Goal: Navigation & Orientation: Find specific page/section

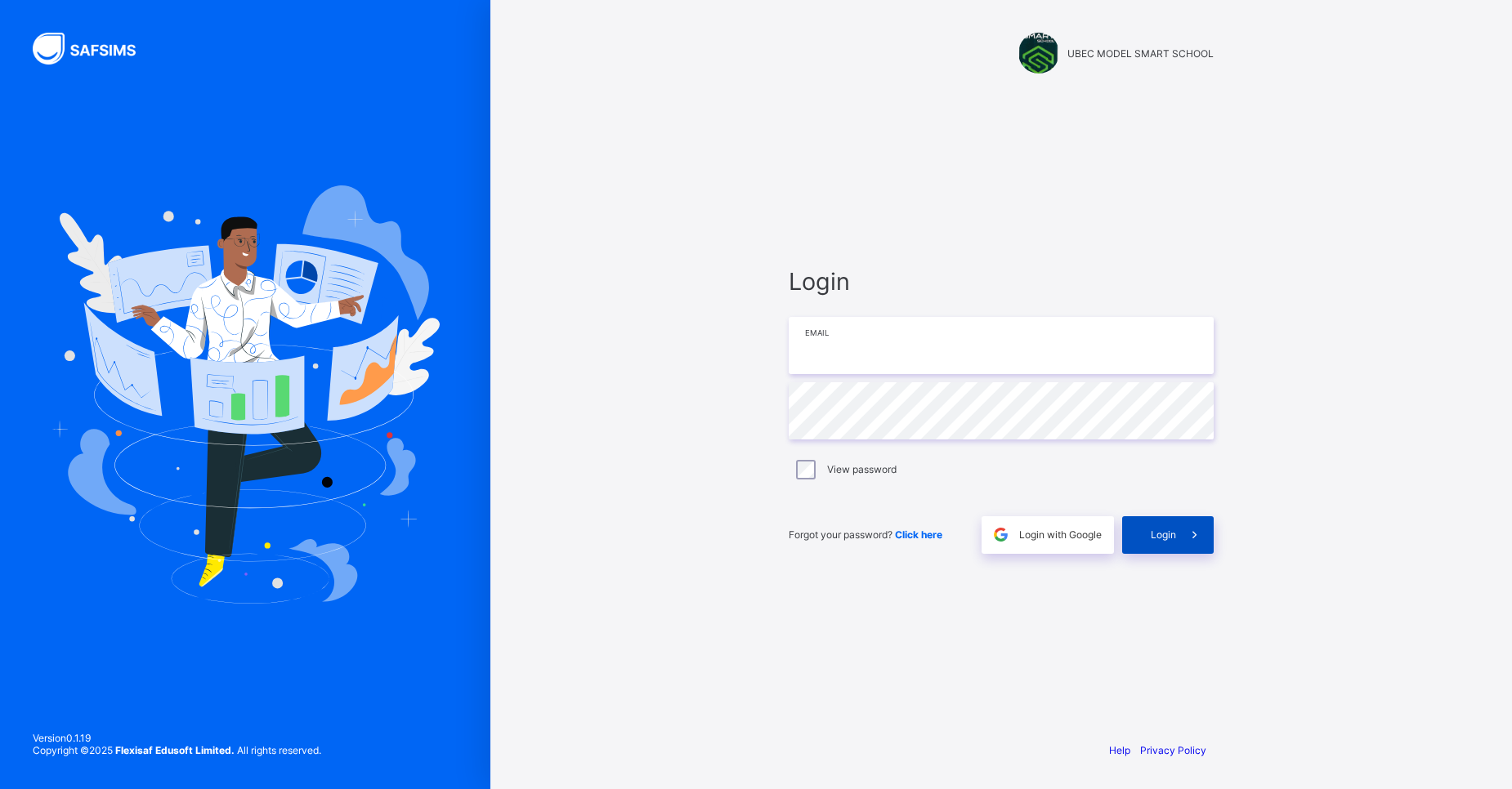
type input "**********"
click at [1147, 519] on div "Login" at bounding box center [1169, 535] width 92 height 37
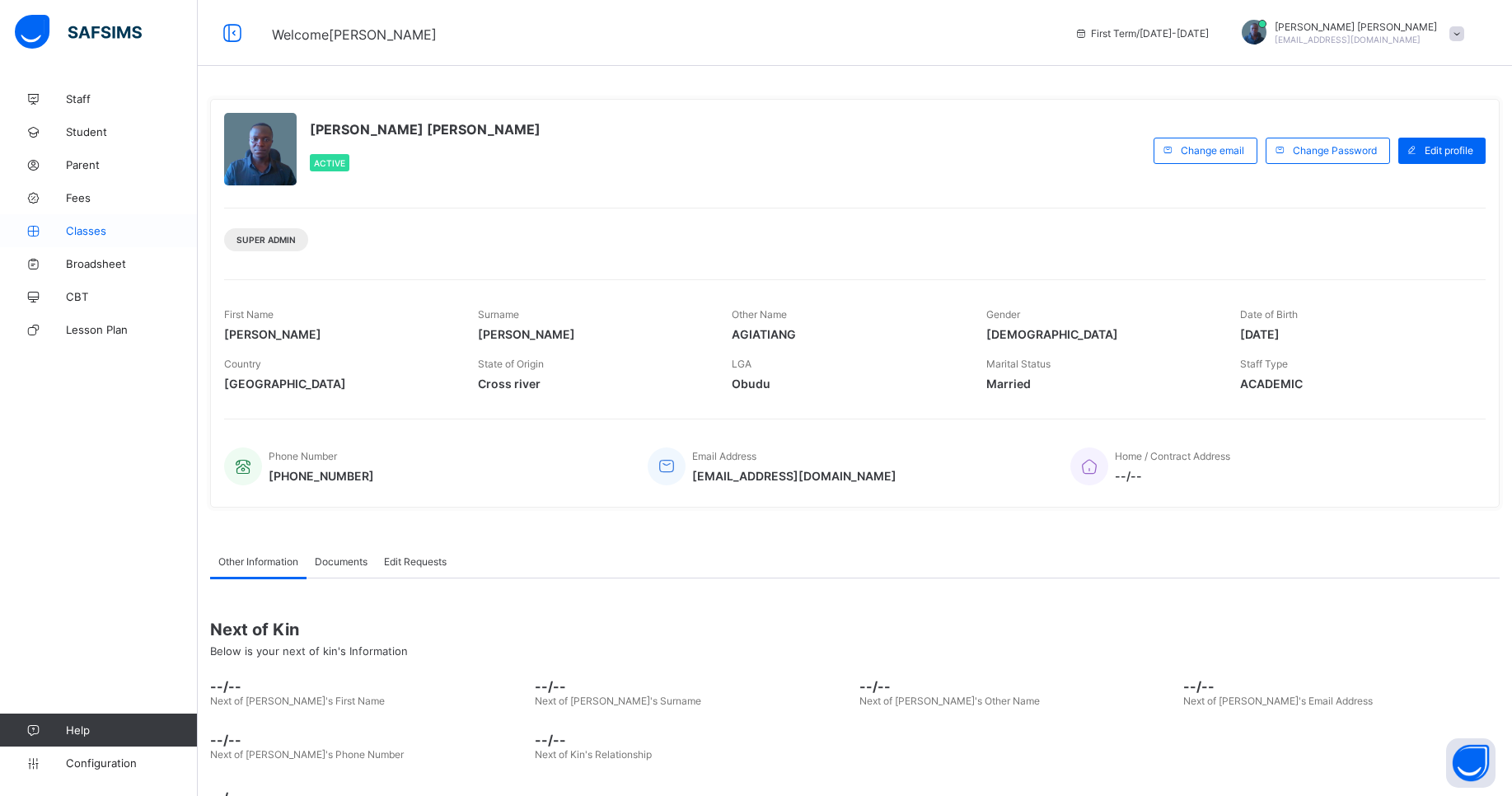
click at [78, 232] on span "Classes" at bounding box center [132, 230] width 132 height 13
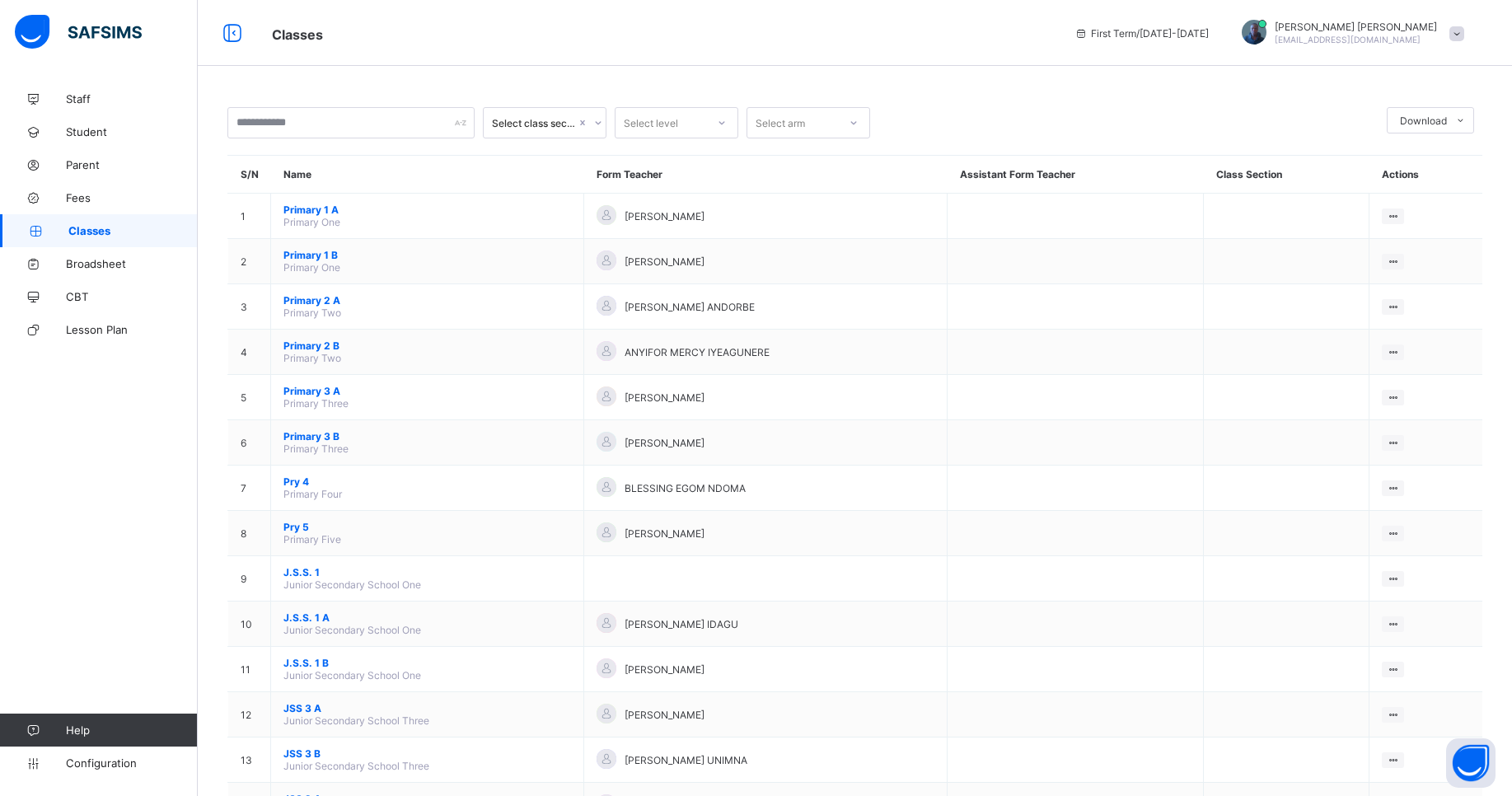
click at [54, 239] on link "Classes" at bounding box center [98, 231] width 197 height 33
click at [71, 242] on link "Classes" at bounding box center [98, 231] width 197 height 33
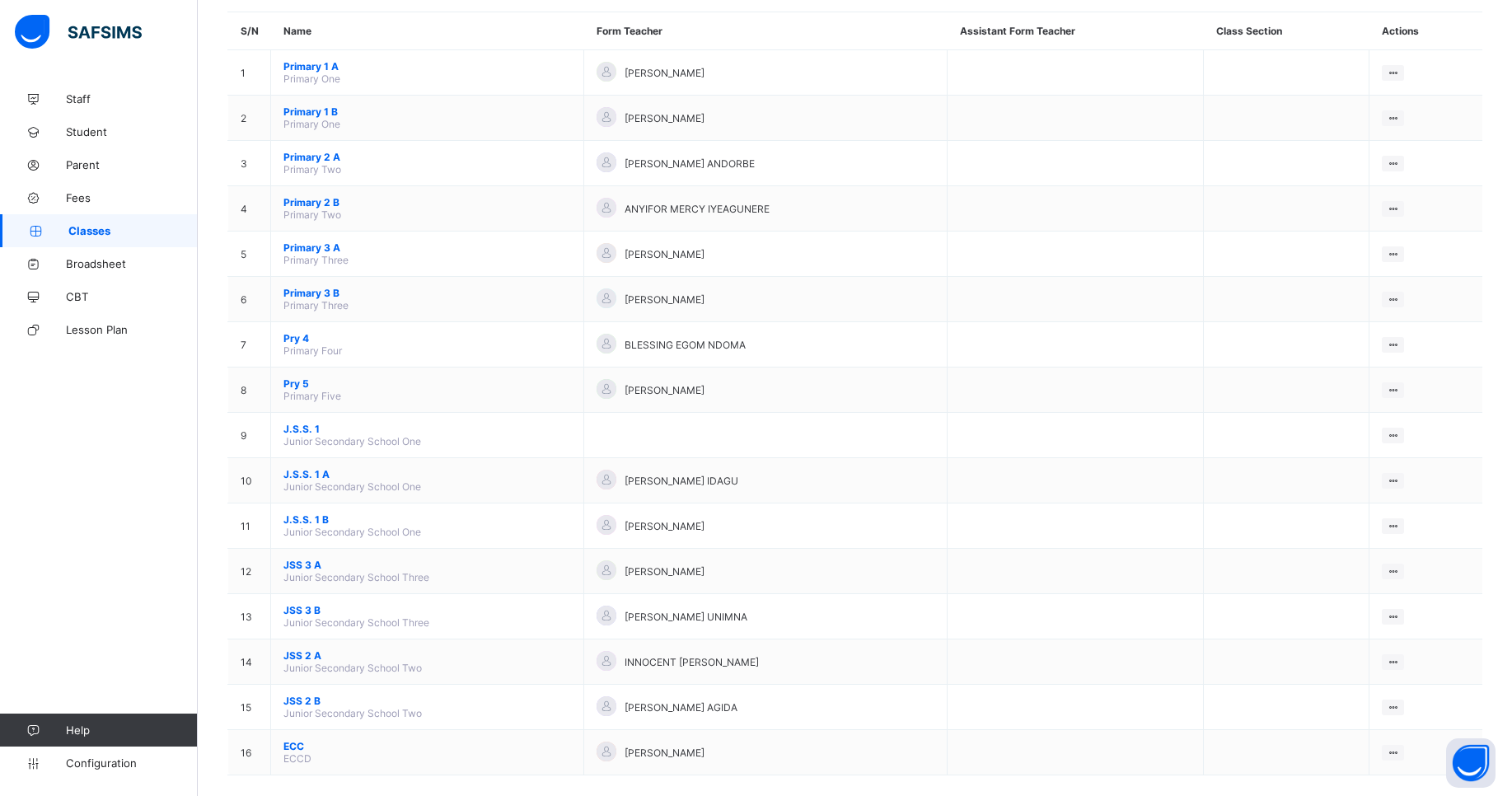
scroll to position [164, 0]
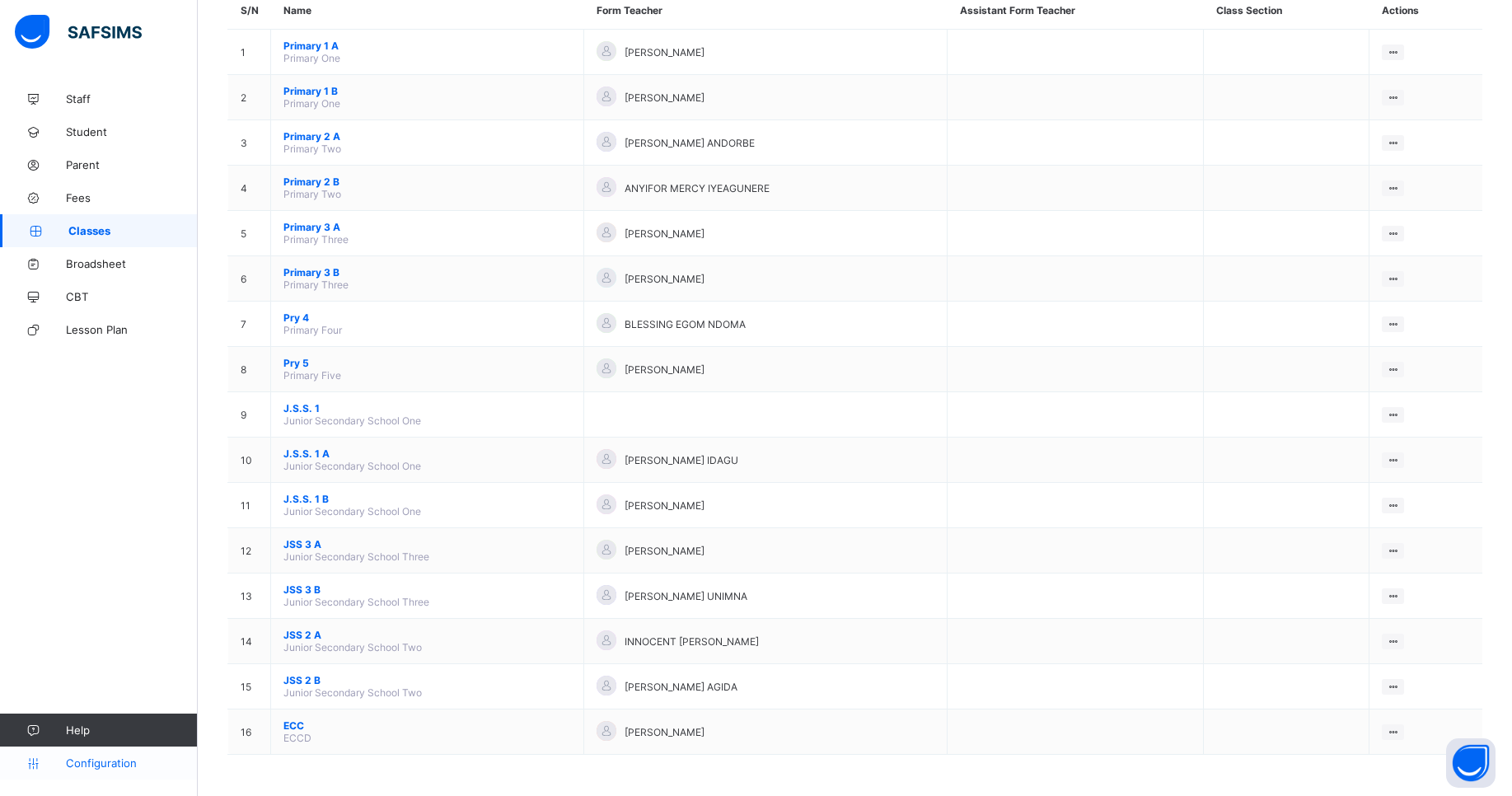
click at [79, 769] on span "Configuration" at bounding box center [131, 763] width 131 height 13
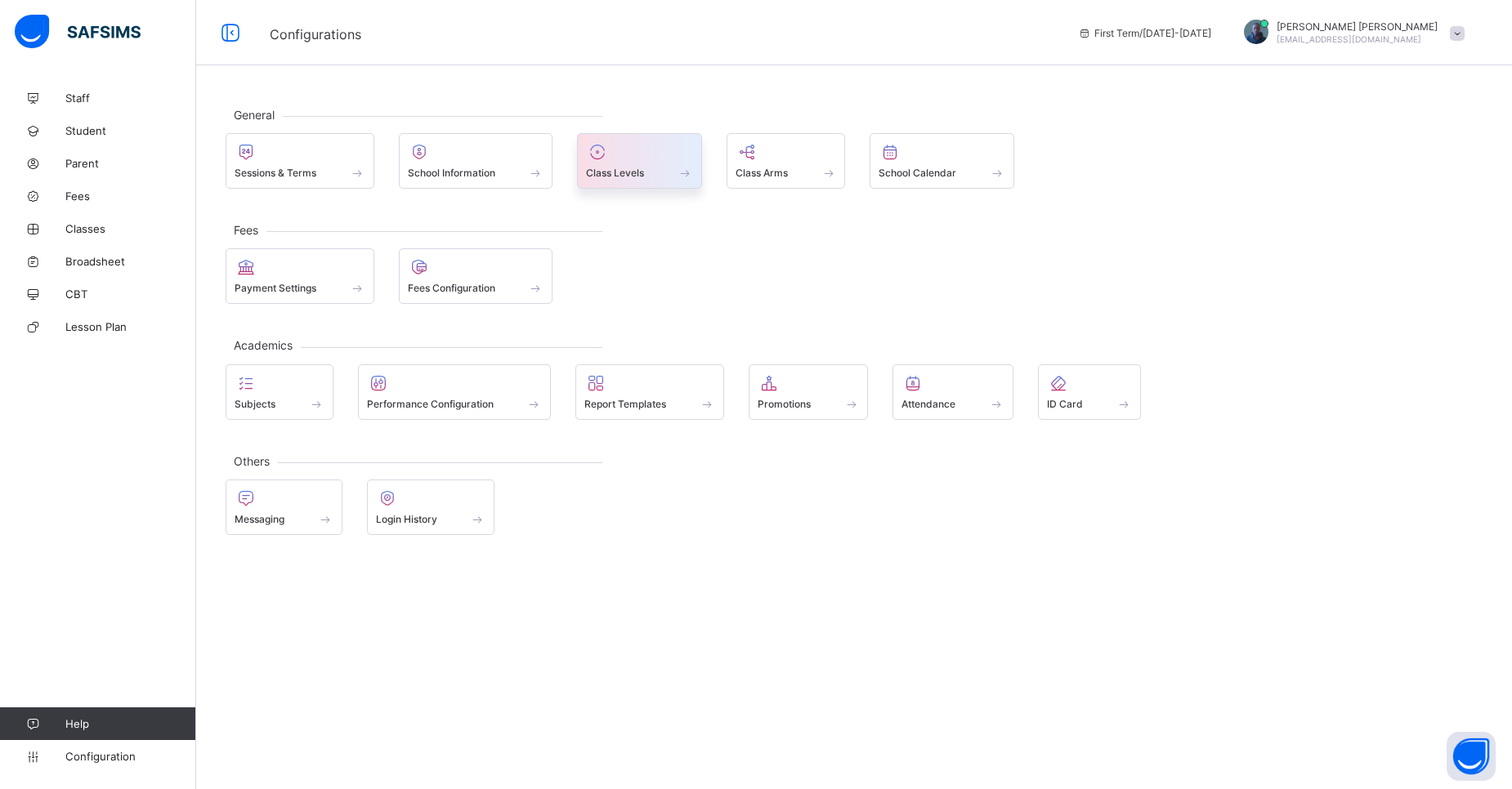
click at [657, 164] on span at bounding box center [639, 164] width 107 height 4
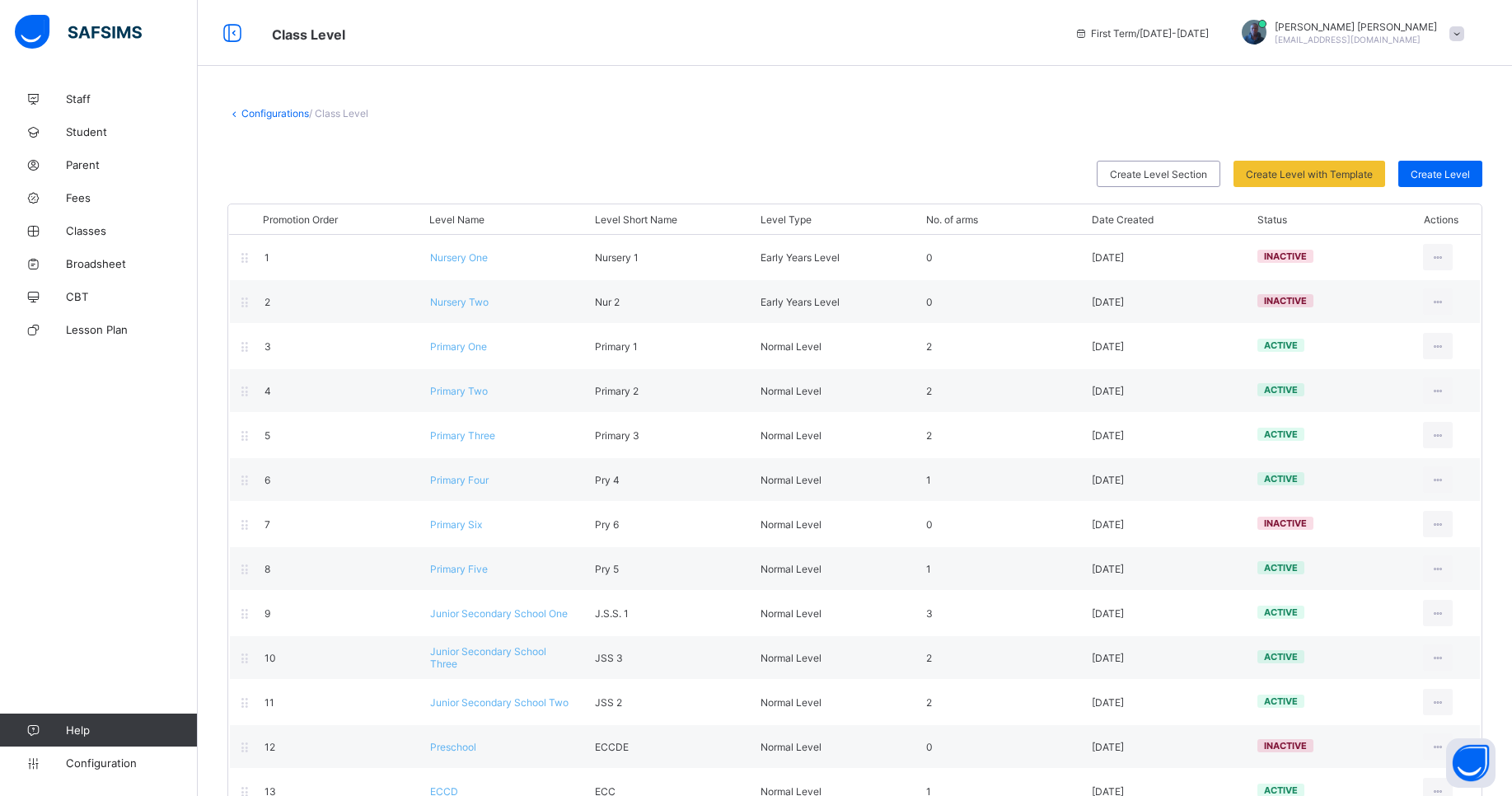
scroll to position [43, 0]
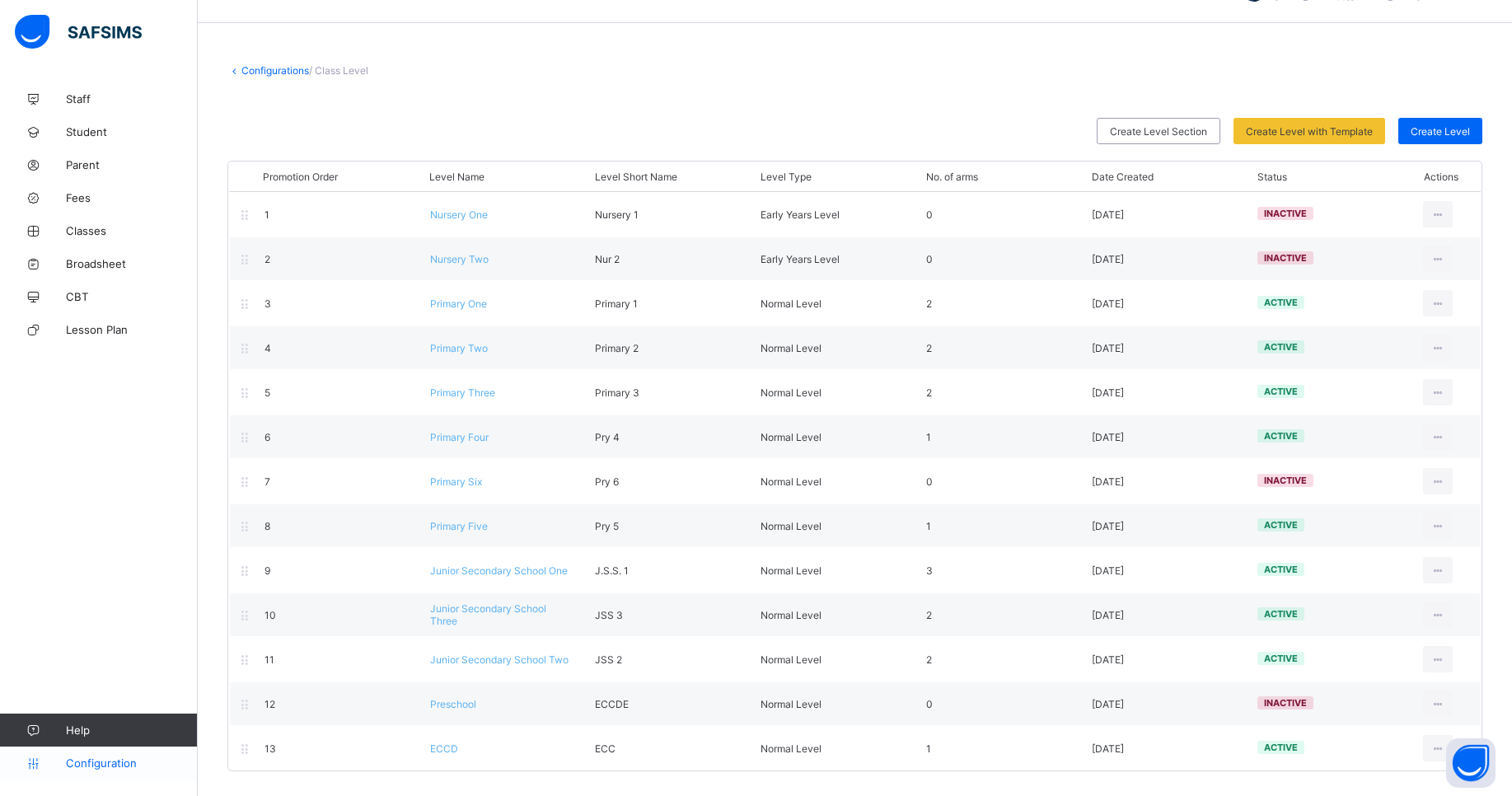
click at [67, 763] on span "Configuration" at bounding box center [131, 763] width 131 height 13
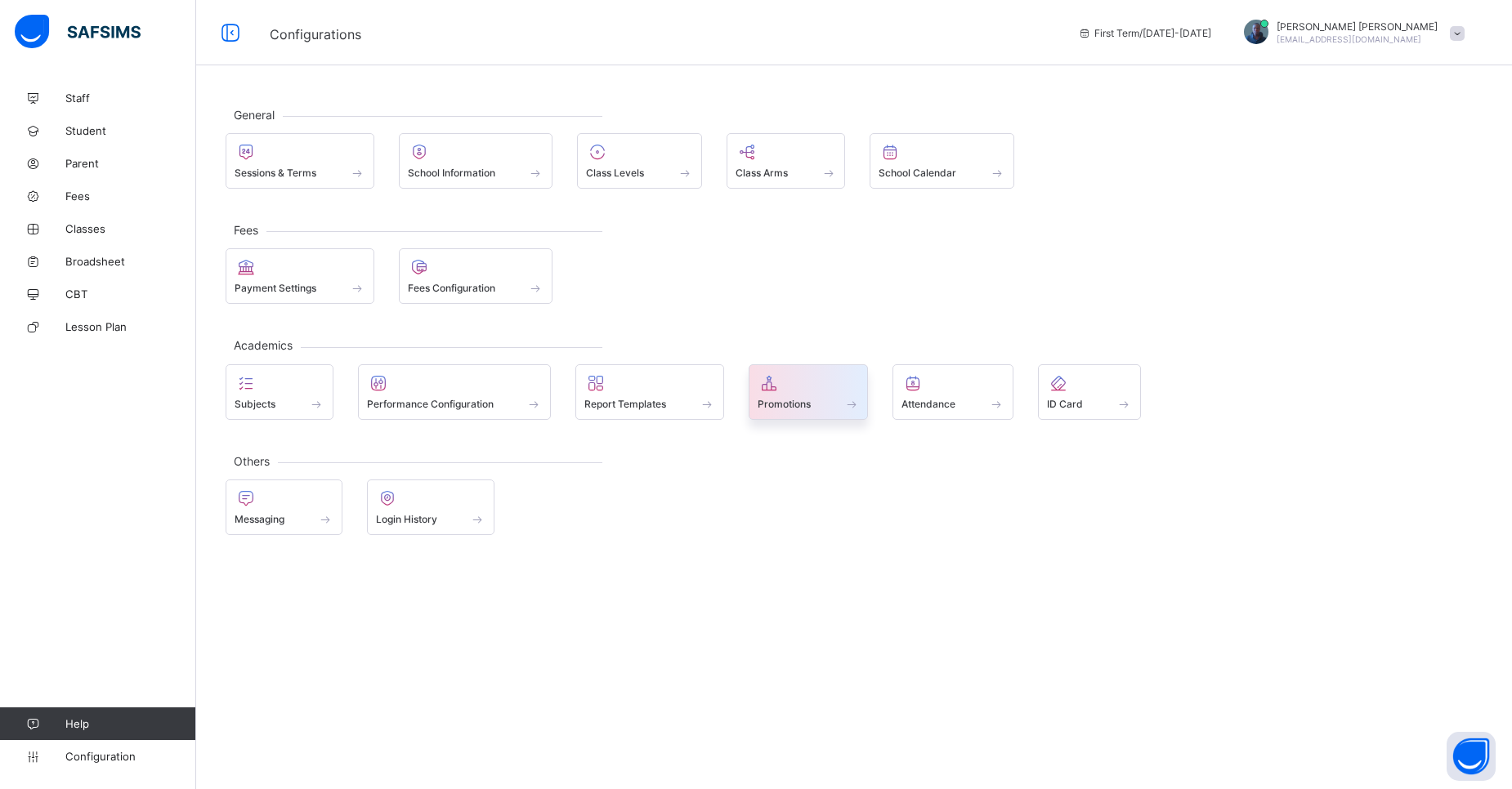
click at [803, 408] on span "Promotions" at bounding box center [784, 403] width 53 height 12
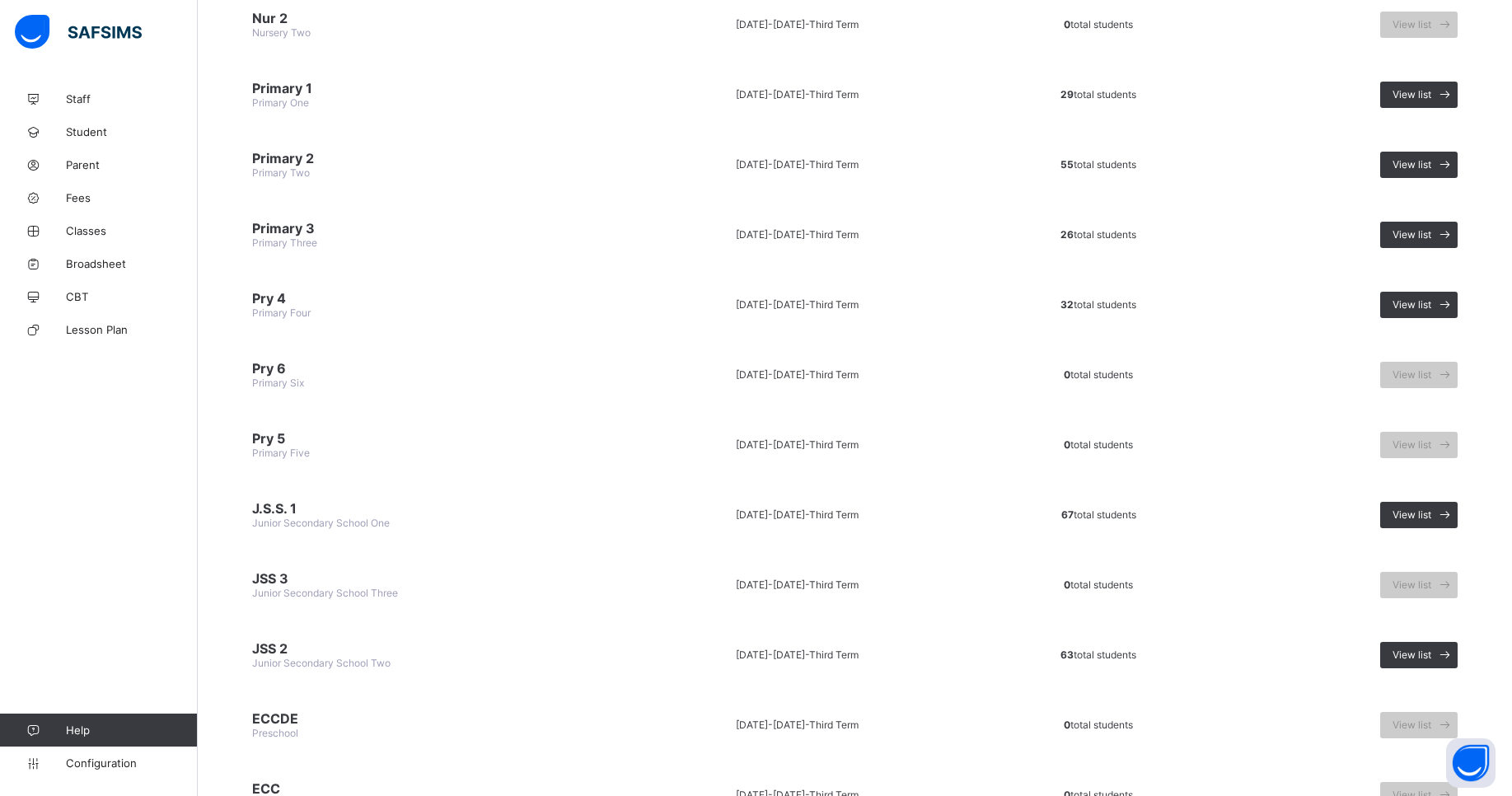
scroll to position [374, 0]
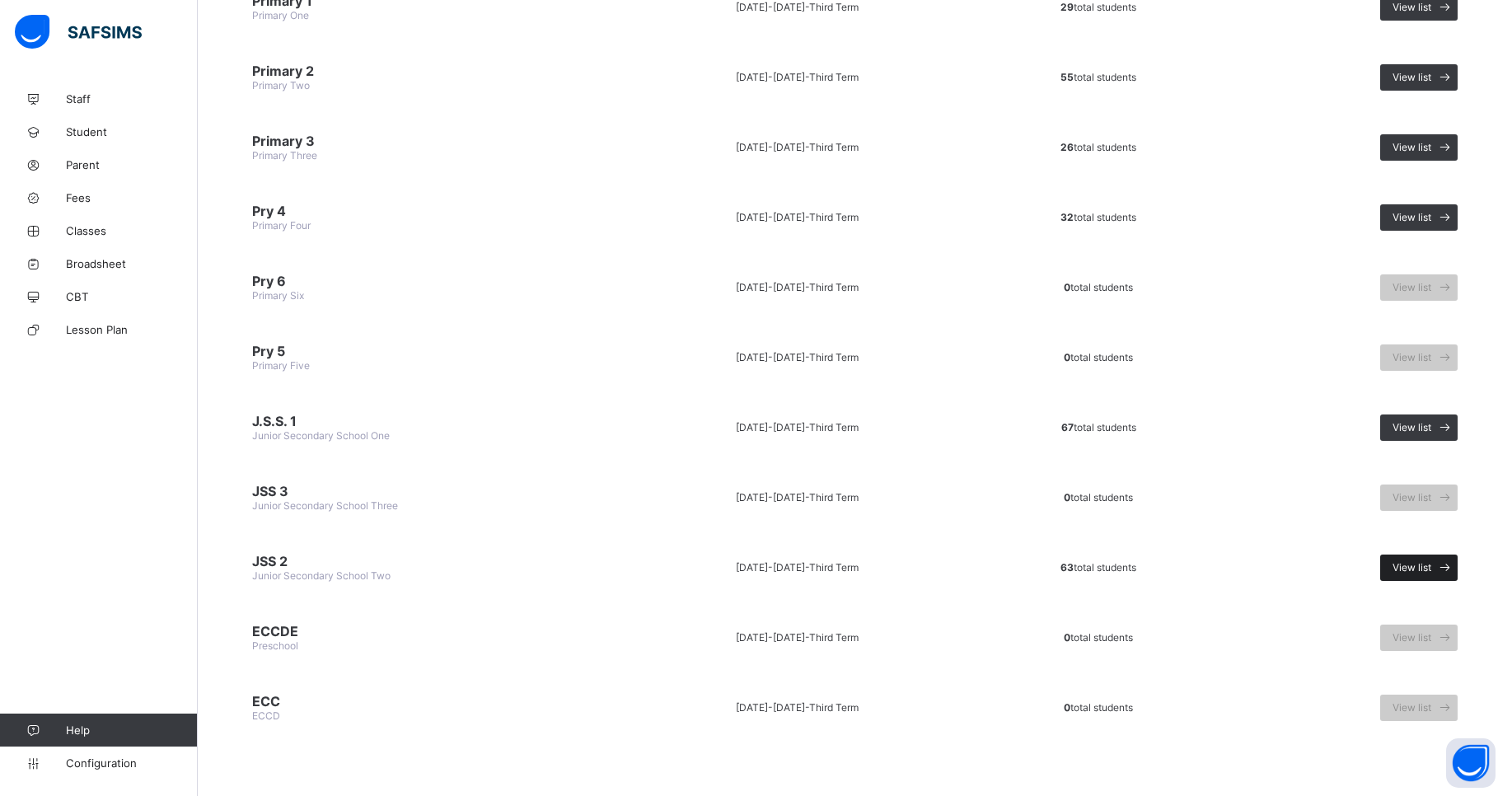
click at [1409, 567] on span "View list" at bounding box center [1411, 568] width 38 height 12
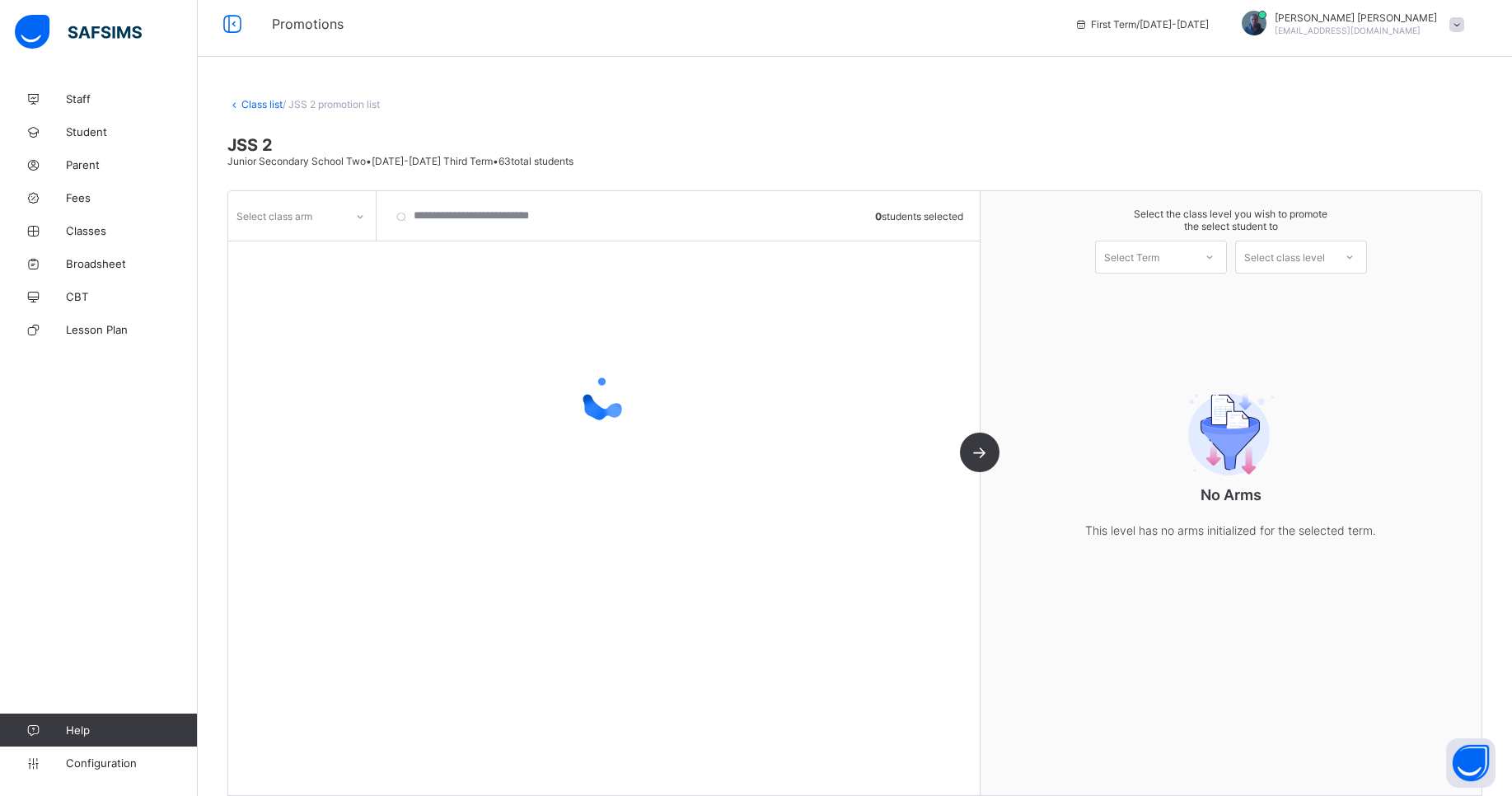
scroll to position [26, 0]
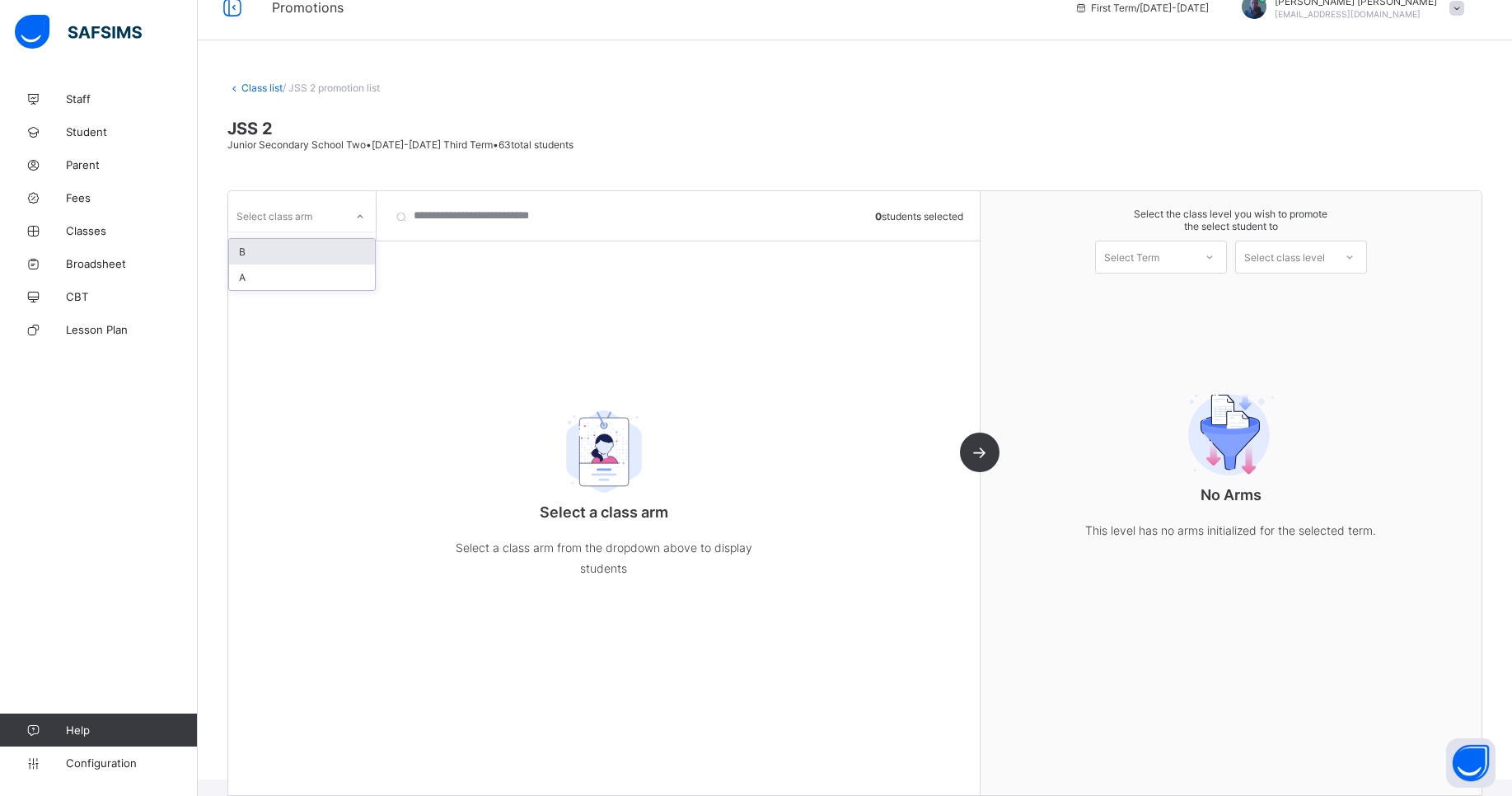
click at [309, 201] on div "Select class arm" at bounding box center [302, 215] width 148 height 32
click at [274, 280] on div "A" at bounding box center [302, 277] width 146 height 26
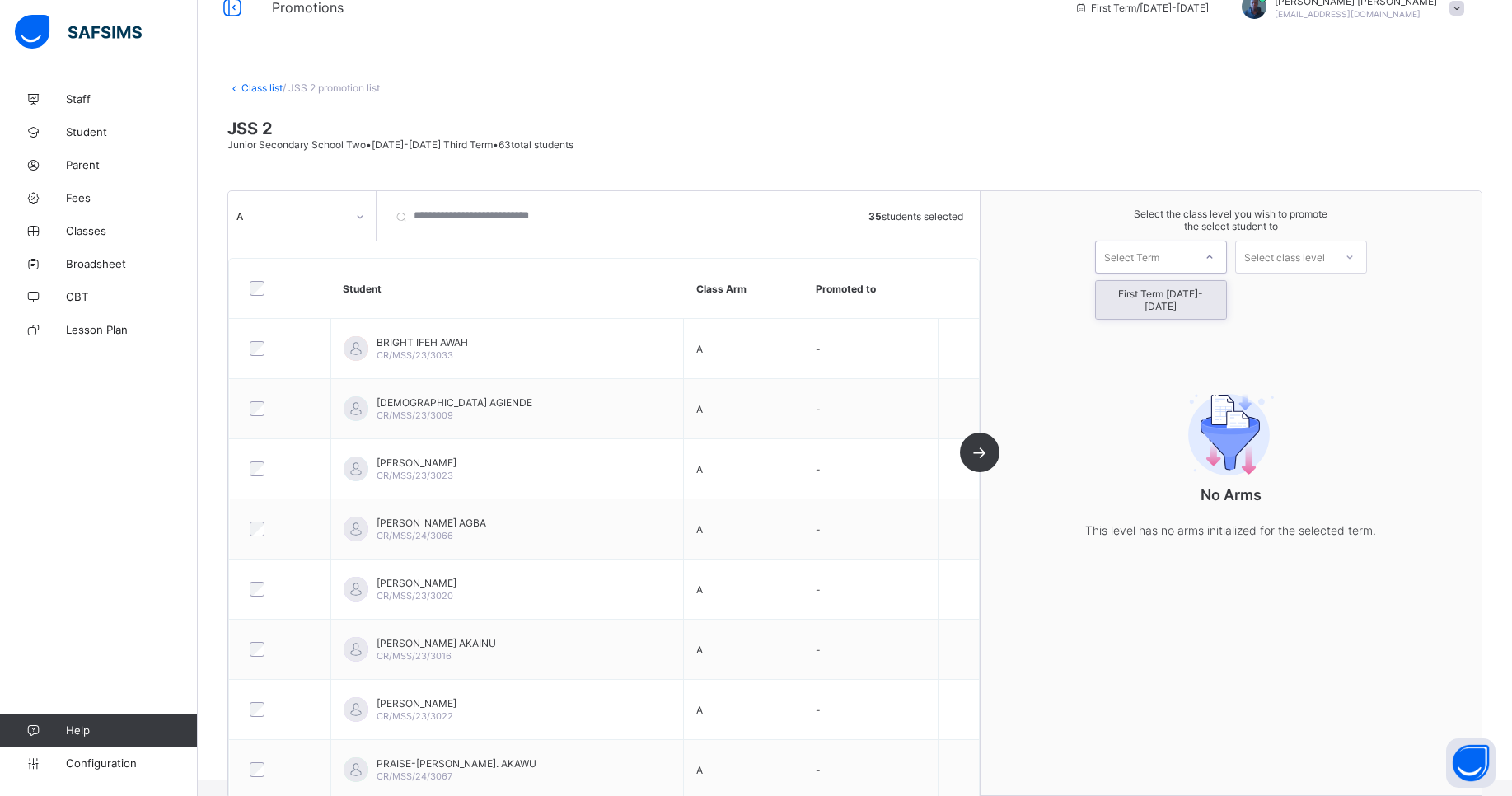
click at [1189, 263] on div "Select Term" at bounding box center [1144, 256] width 97 height 23
click at [1170, 294] on div "First Term [DATE]-[DATE]" at bounding box center [1161, 300] width 130 height 38
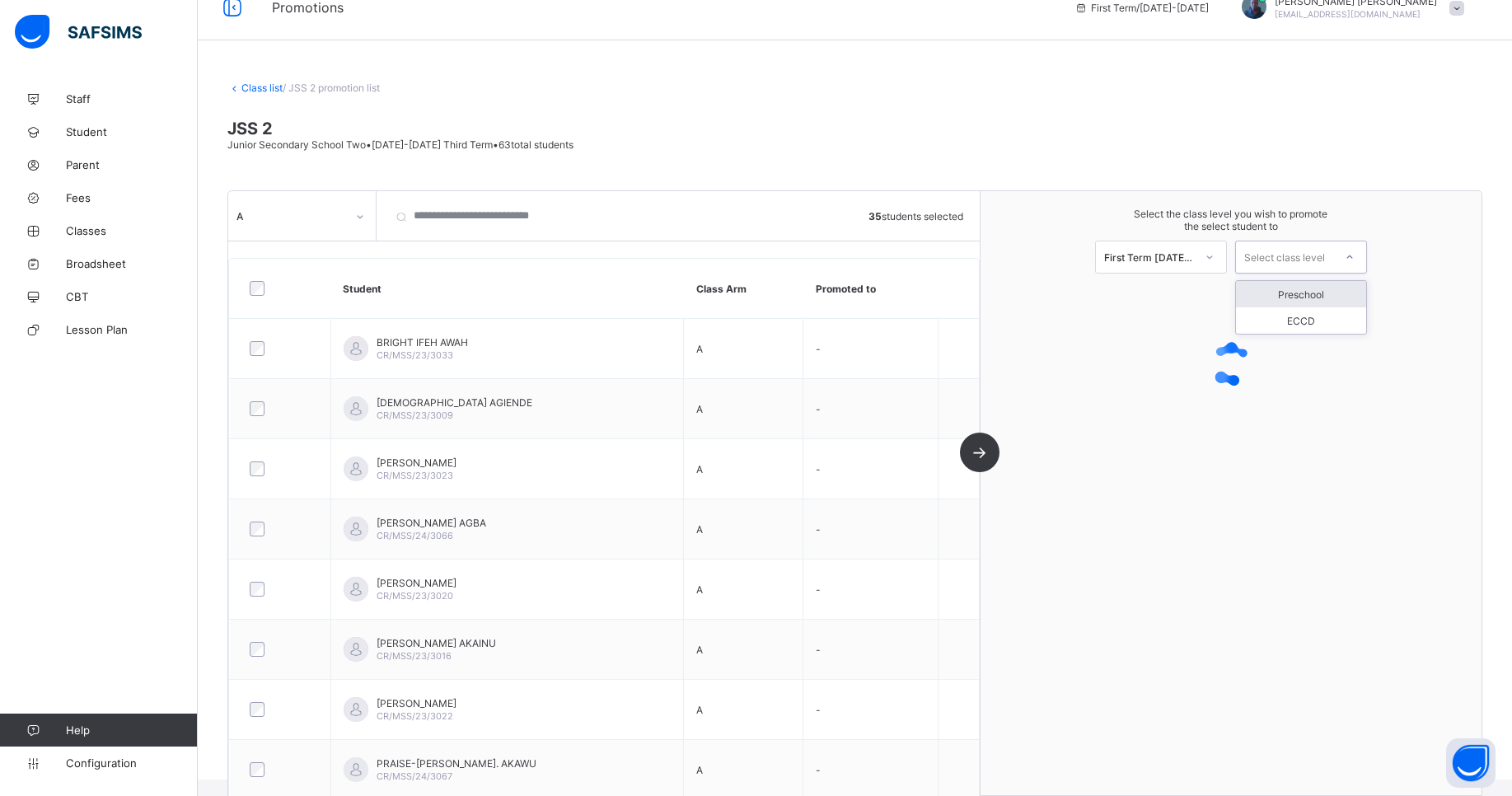
click at [1286, 256] on div "Select class level" at bounding box center [1285, 256] width 80 height 33
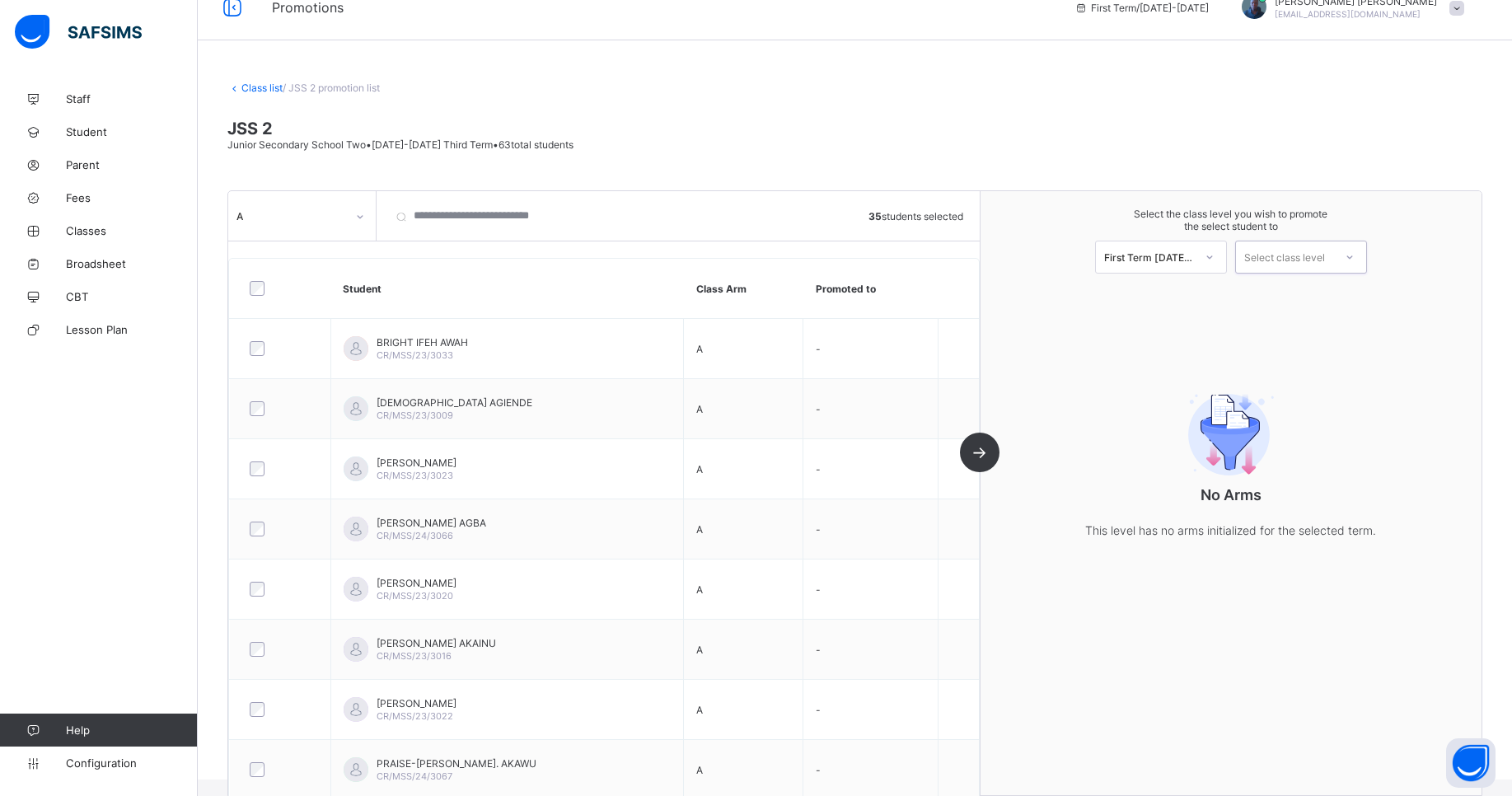
click at [1286, 256] on div "Select class level" at bounding box center [1285, 256] width 80 height 33
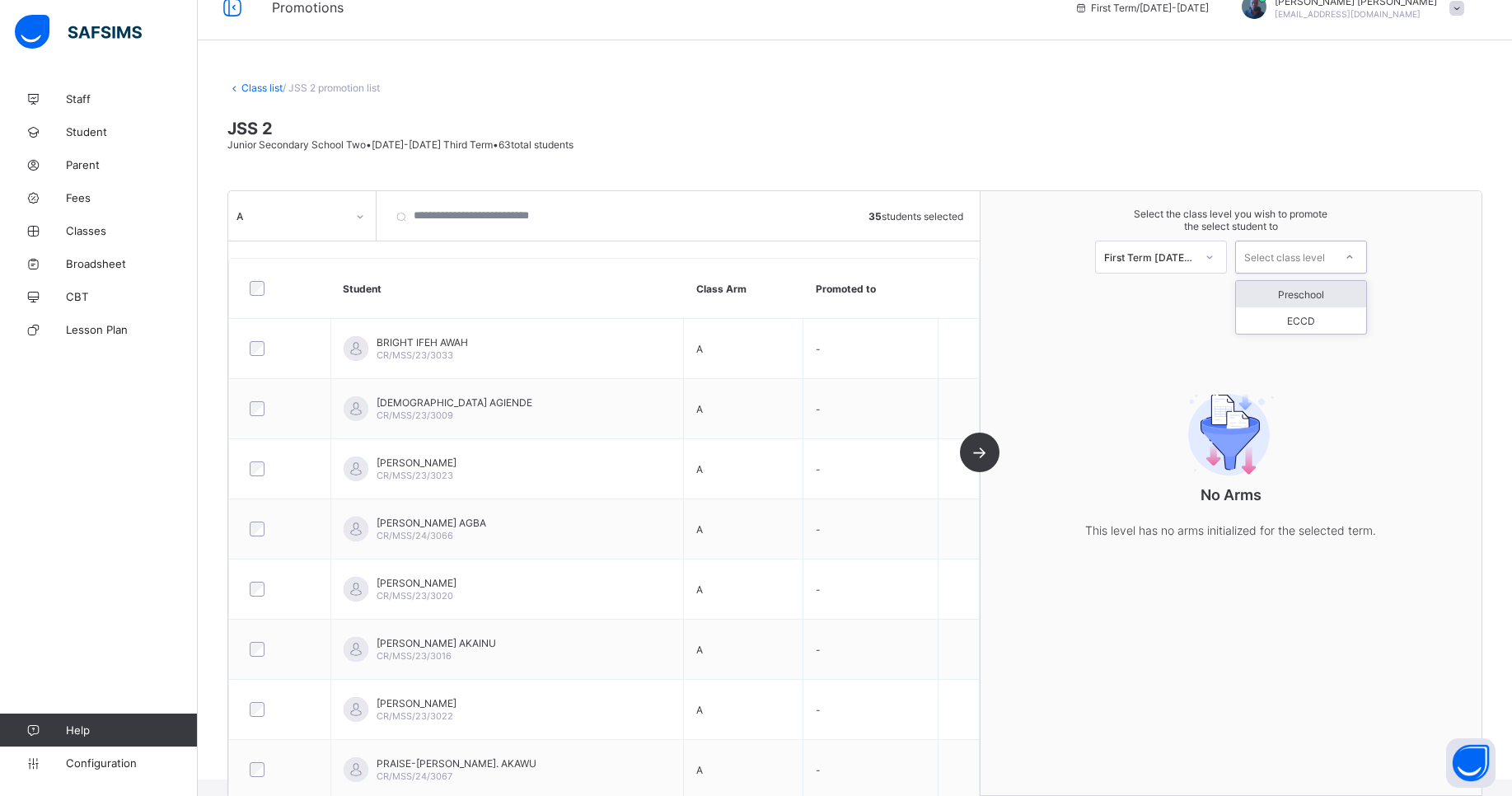
click at [1286, 256] on div "Select class level" at bounding box center [1285, 256] width 80 height 33
drag, startPoint x: 101, startPoint y: 785, endPoint x: 115, endPoint y: 769, distance: 21.3
click at [115, 769] on div "Staff Student Parent Fees Classes Broadsheet CBT Lesson Plan Help Configuration" at bounding box center [98, 431] width 197 height 730
click at [115, 769] on span "Configuration" at bounding box center [131, 763] width 131 height 13
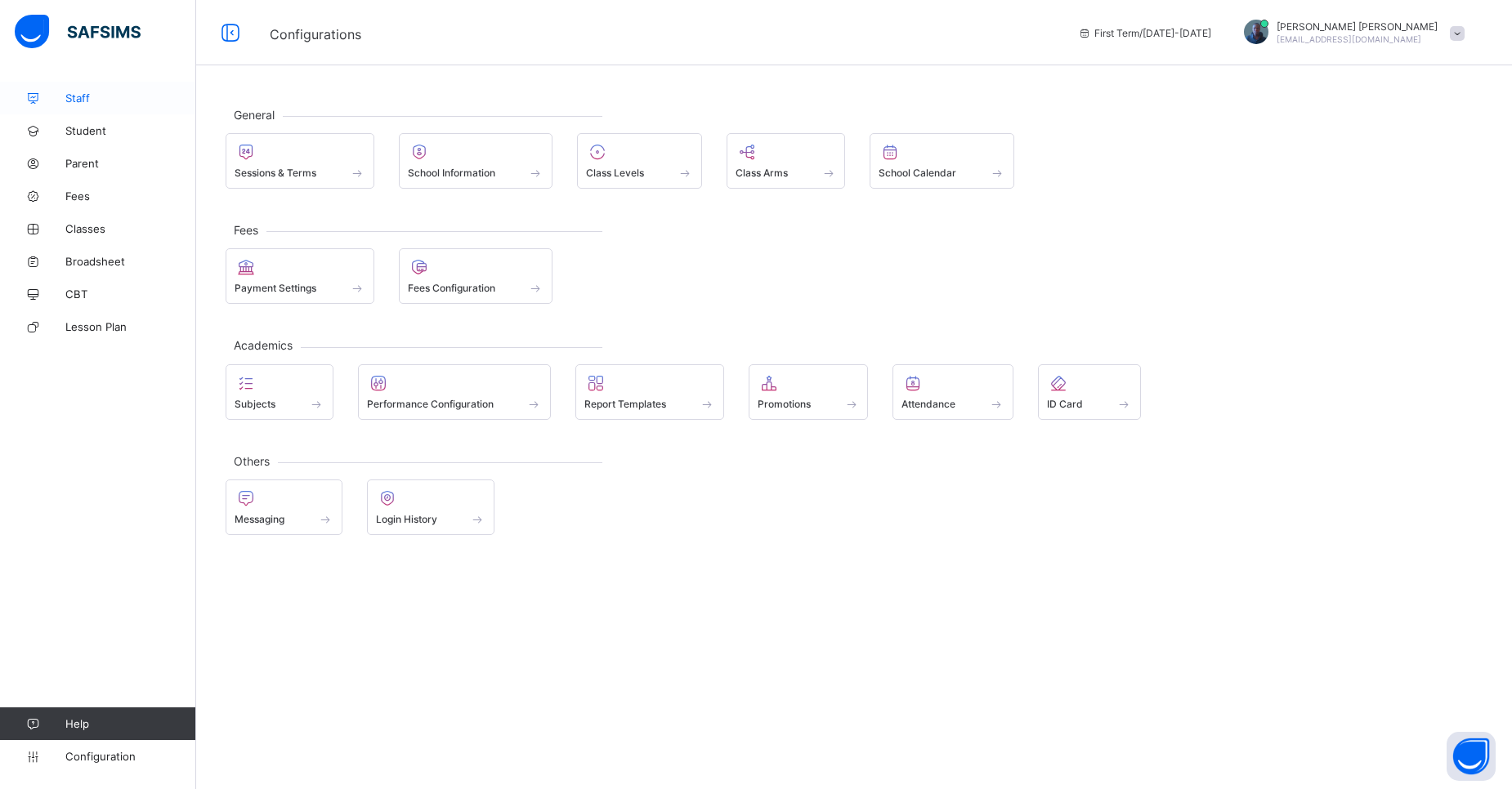
click at [95, 93] on span "Staff" at bounding box center [131, 97] width 131 height 13
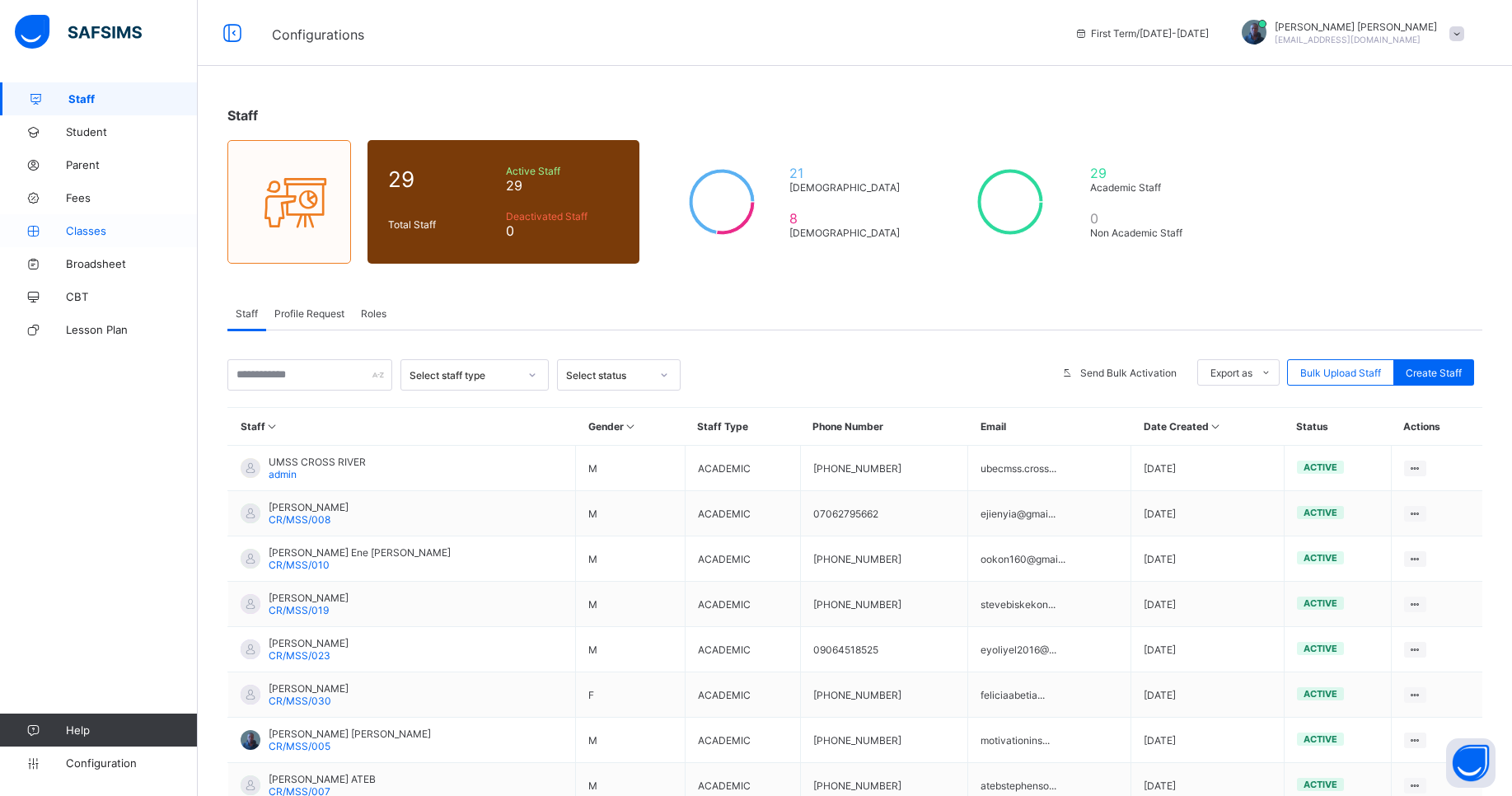
click at [95, 236] on span "Classes" at bounding box center [132, 230] width 132 height 13
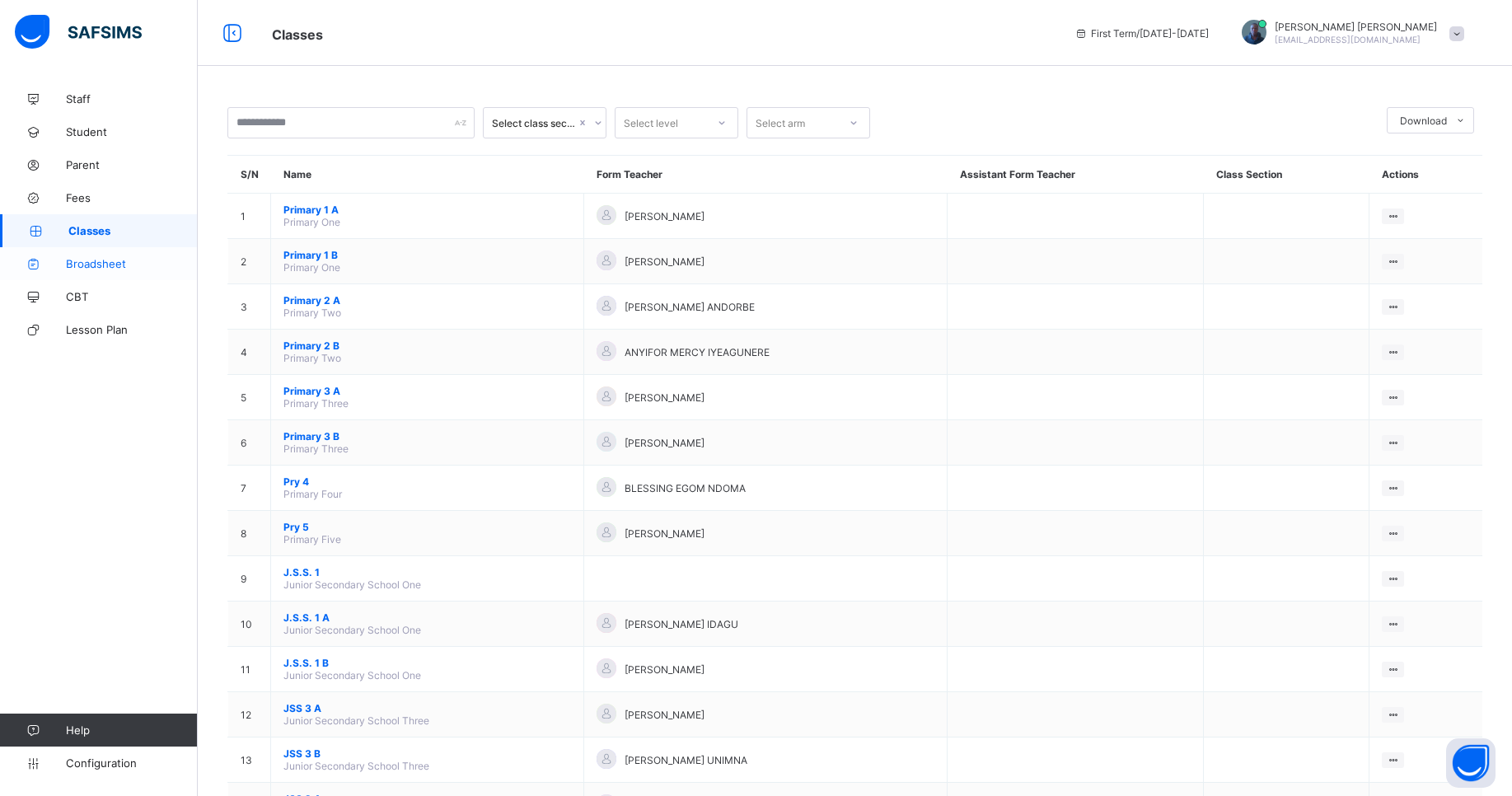
click at [105, 274] on link "Broadsheet" at bounding box center [98, 263] width 197 height 33
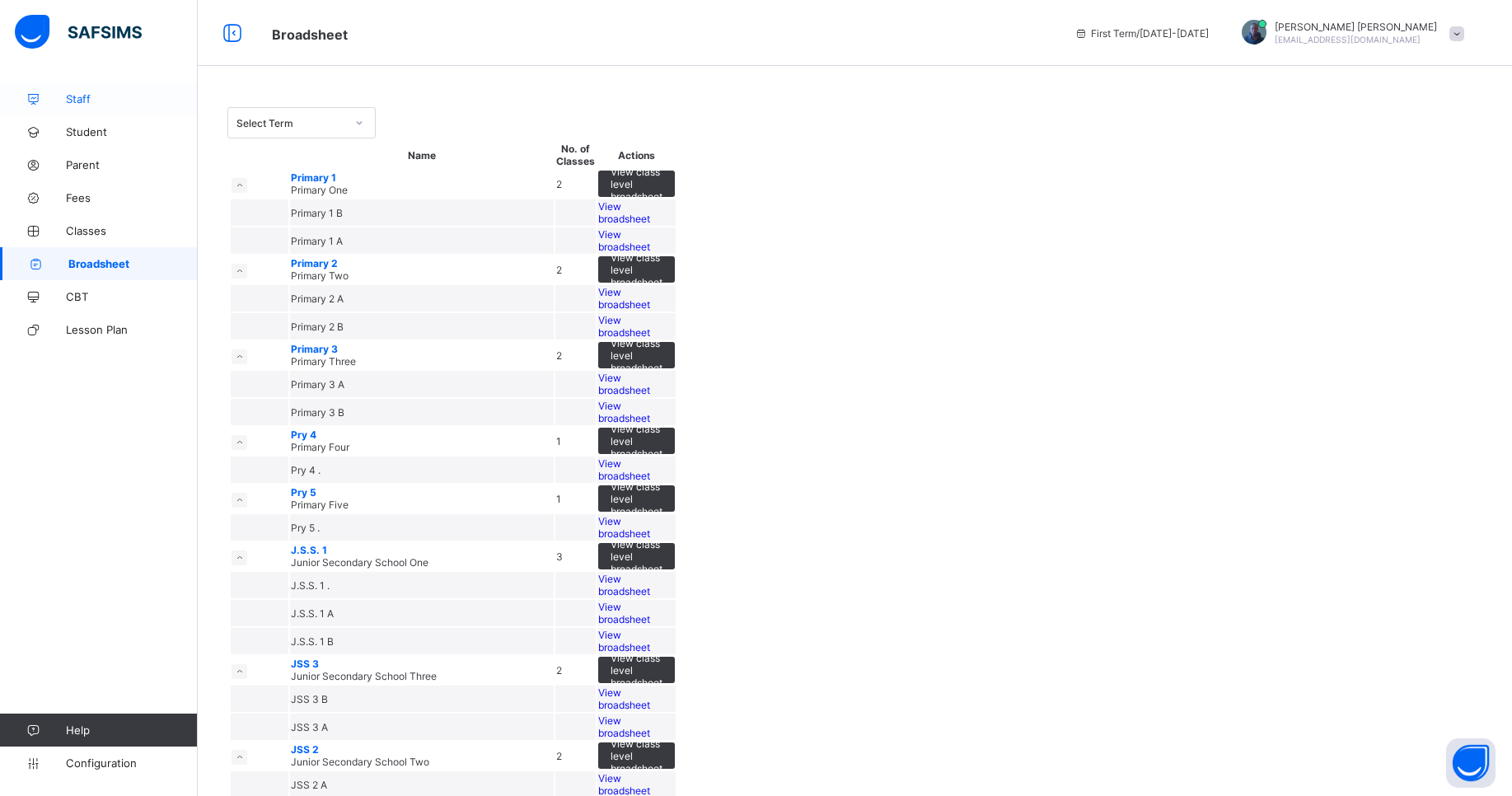
click at [110, 107] on link "Staff" at bounding box center [98, 98] width 197 height 33
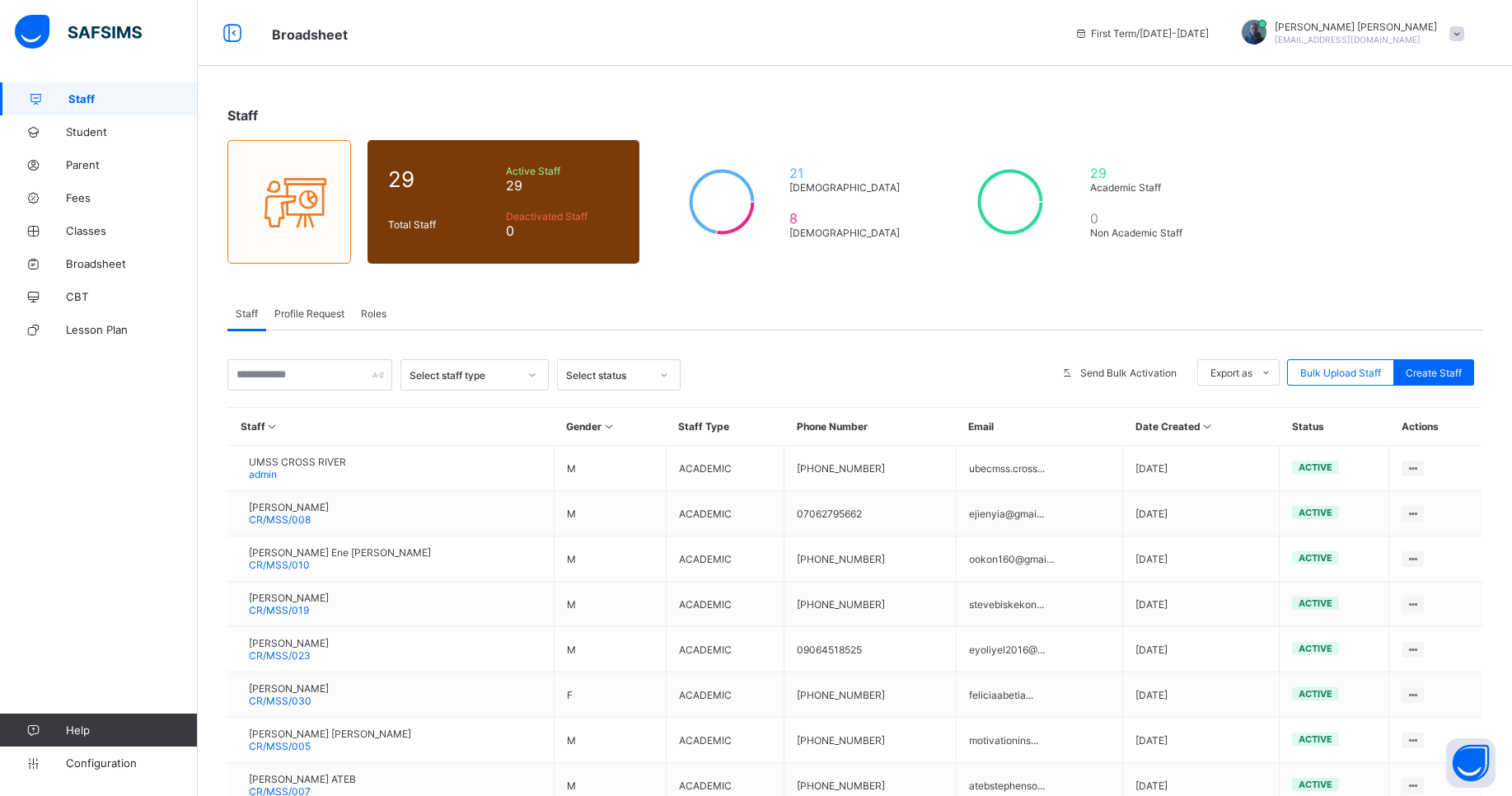
click at [298, 311] on span "Profile Request" at bounding box center [309, 314] width 70 height 12
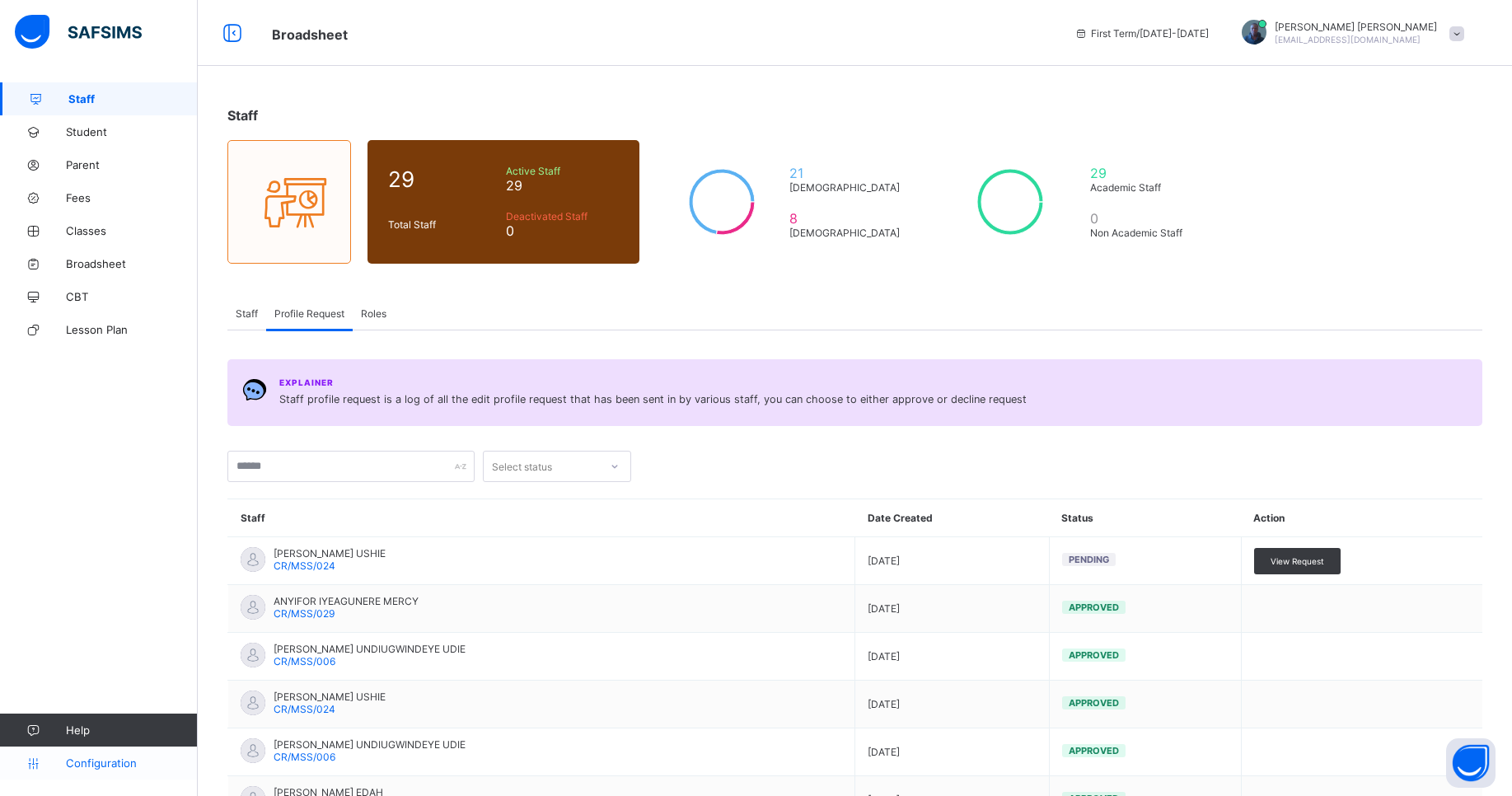
click at [109, 774] on link "Configuration" at bounding box center [98, 763] width 197 height 33
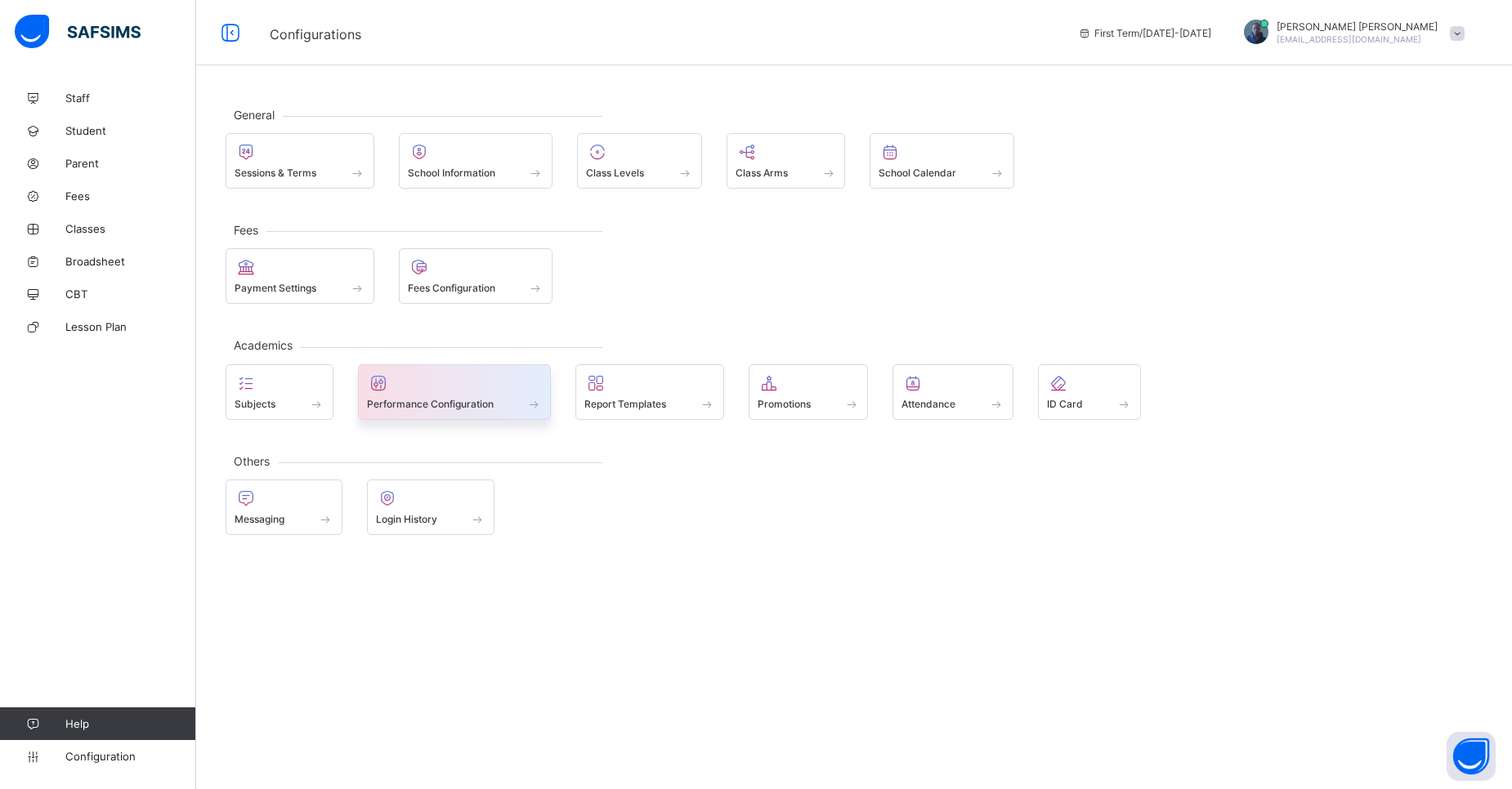
click at [417, 398] on span "Performance Configuration" at bounding box center [430, 403] width 126 height 12
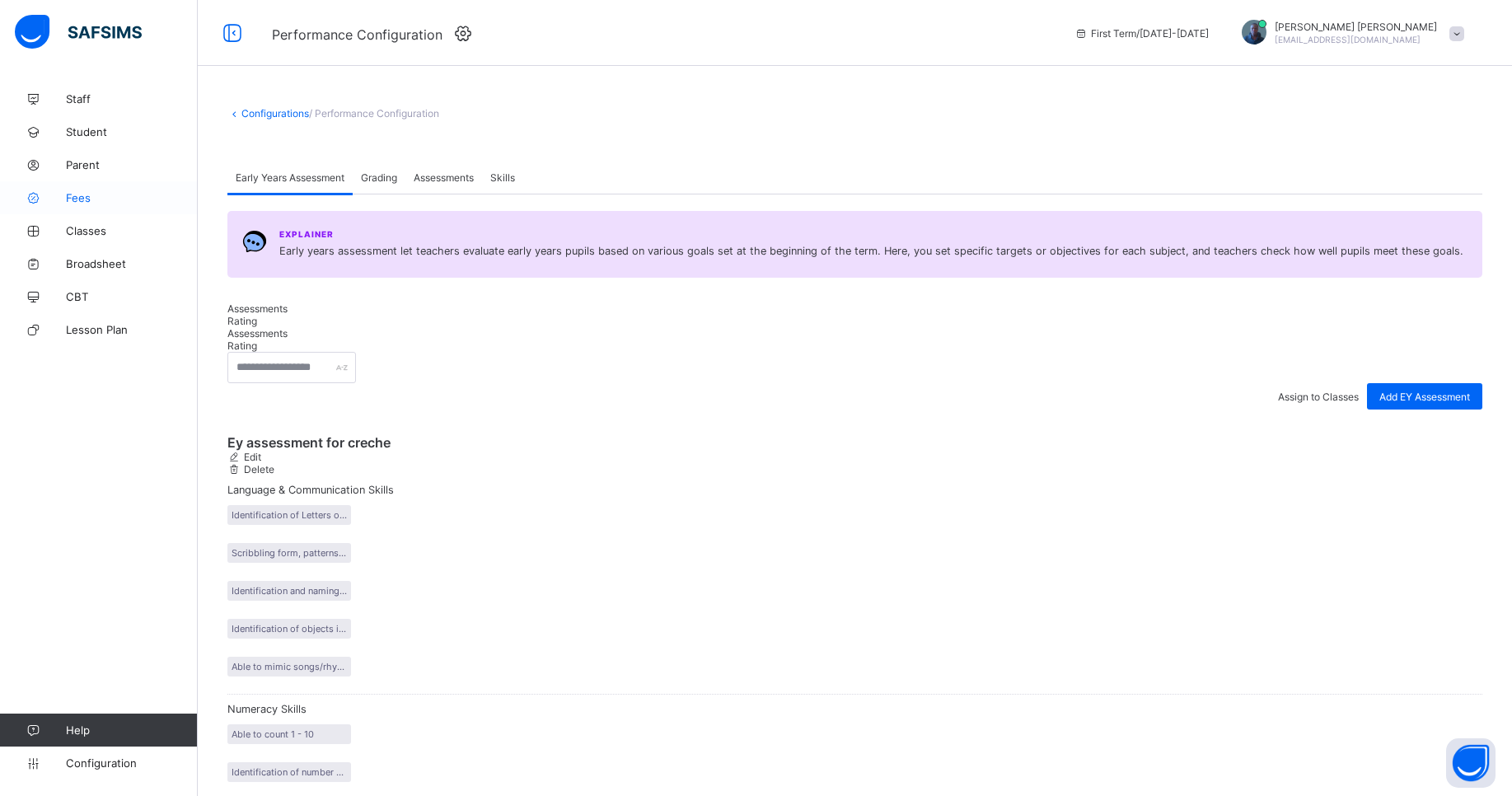
click at [52, 203] on icon at bounding box center [32, 198] width 66 height 12
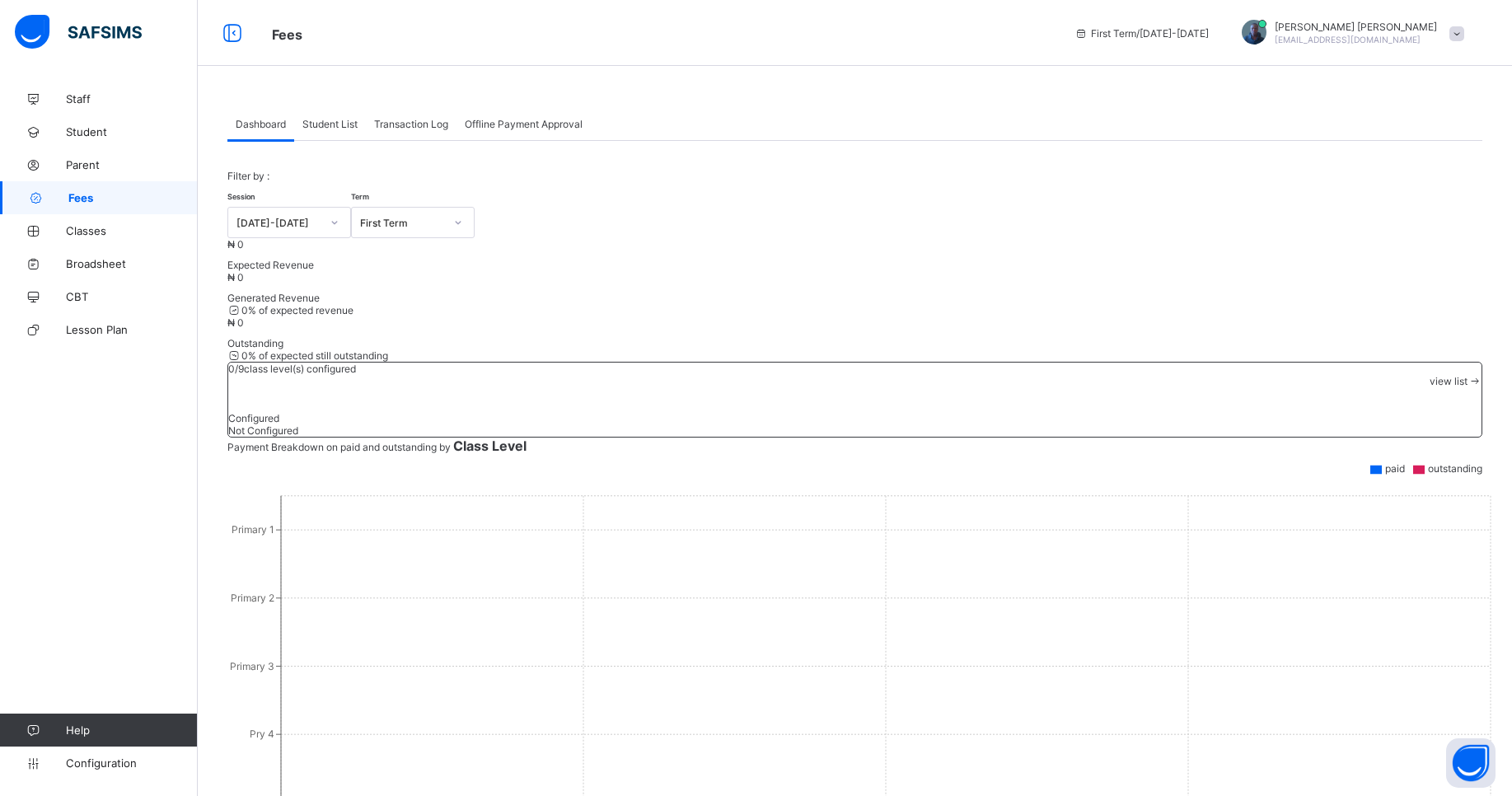
click at [397, 126] on span "Transaction Log" at bounding box center [411, 124] width 74 height 12
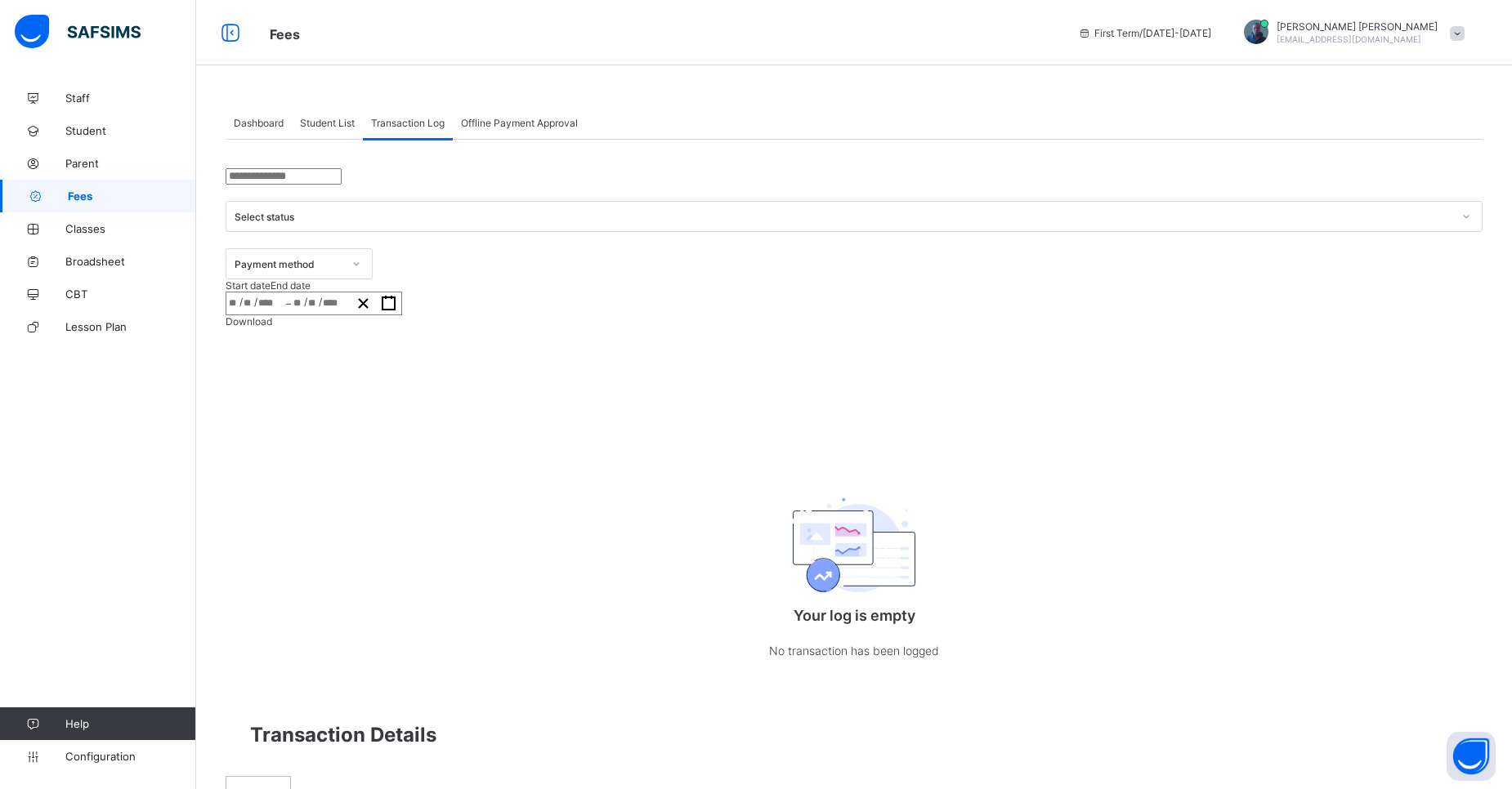
click at [480, 117] on span "Offline Payment Approval" at bounding box center [520, 123] width 117 height 12
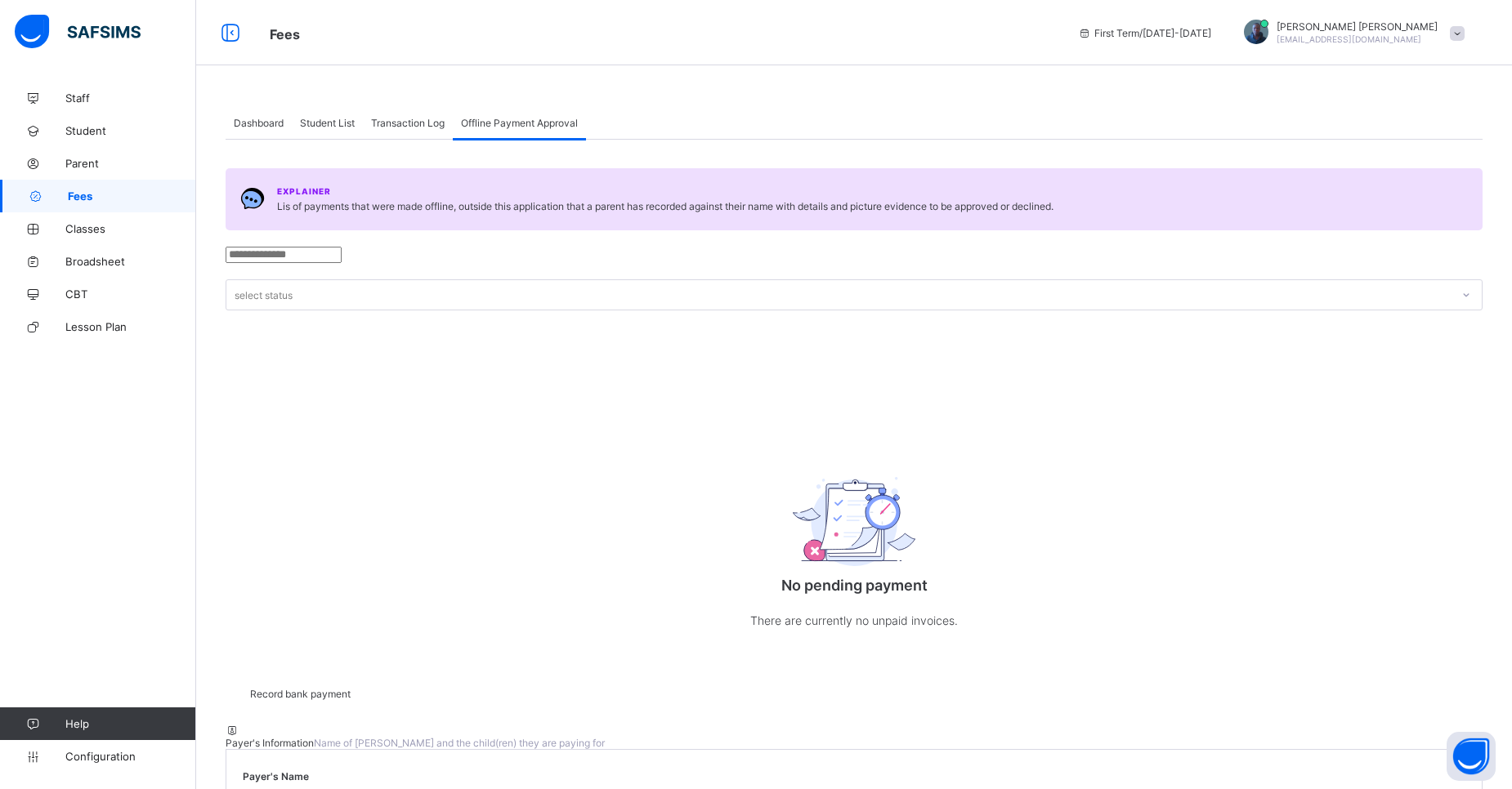
click at [416, 125] on span "Transaction Log" at bounding box center [408, 123] width 74 height 12
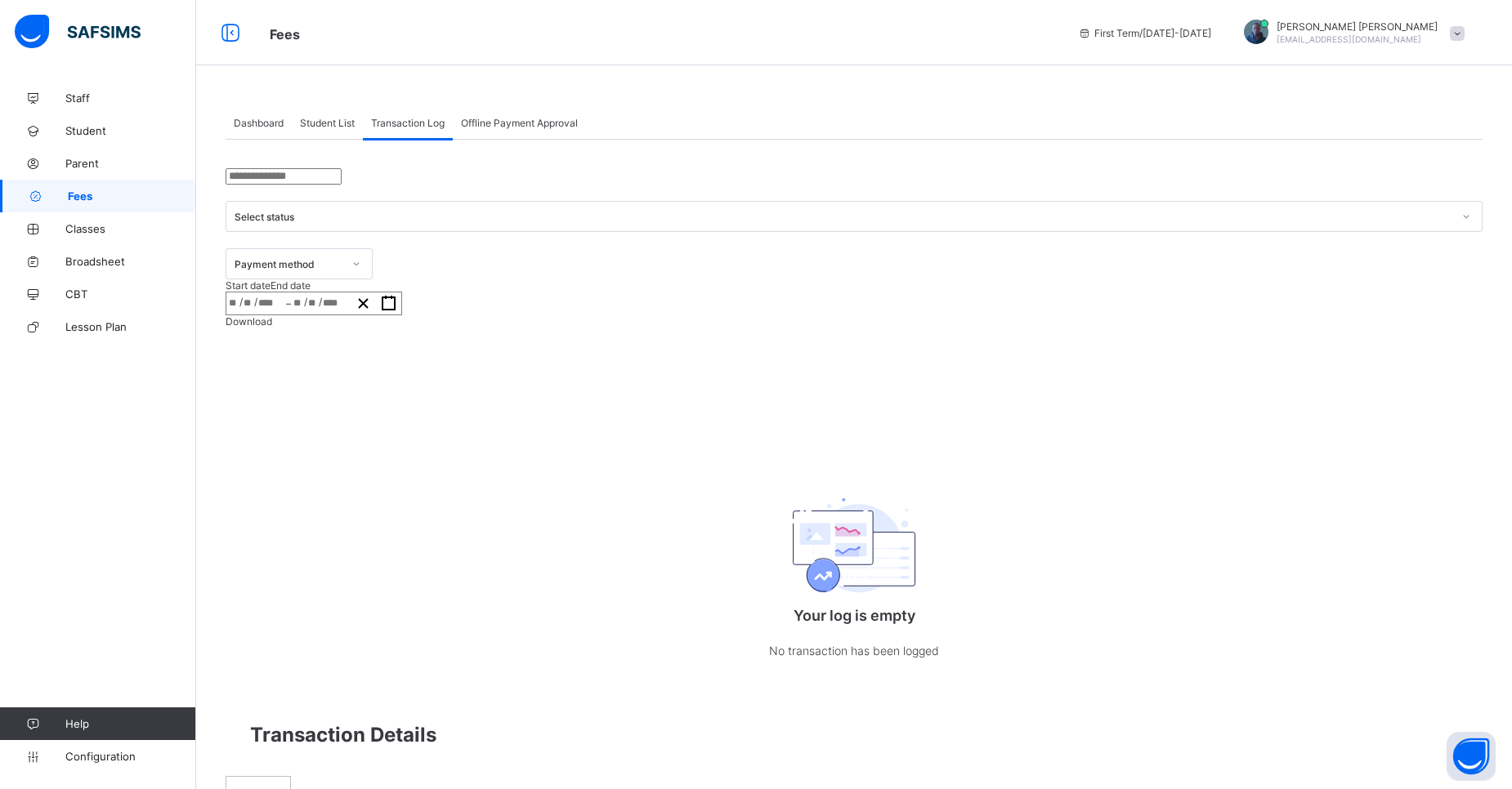
click at [300, 119] on span "Student List" at bounding box center [327, 123] width 55 height 12
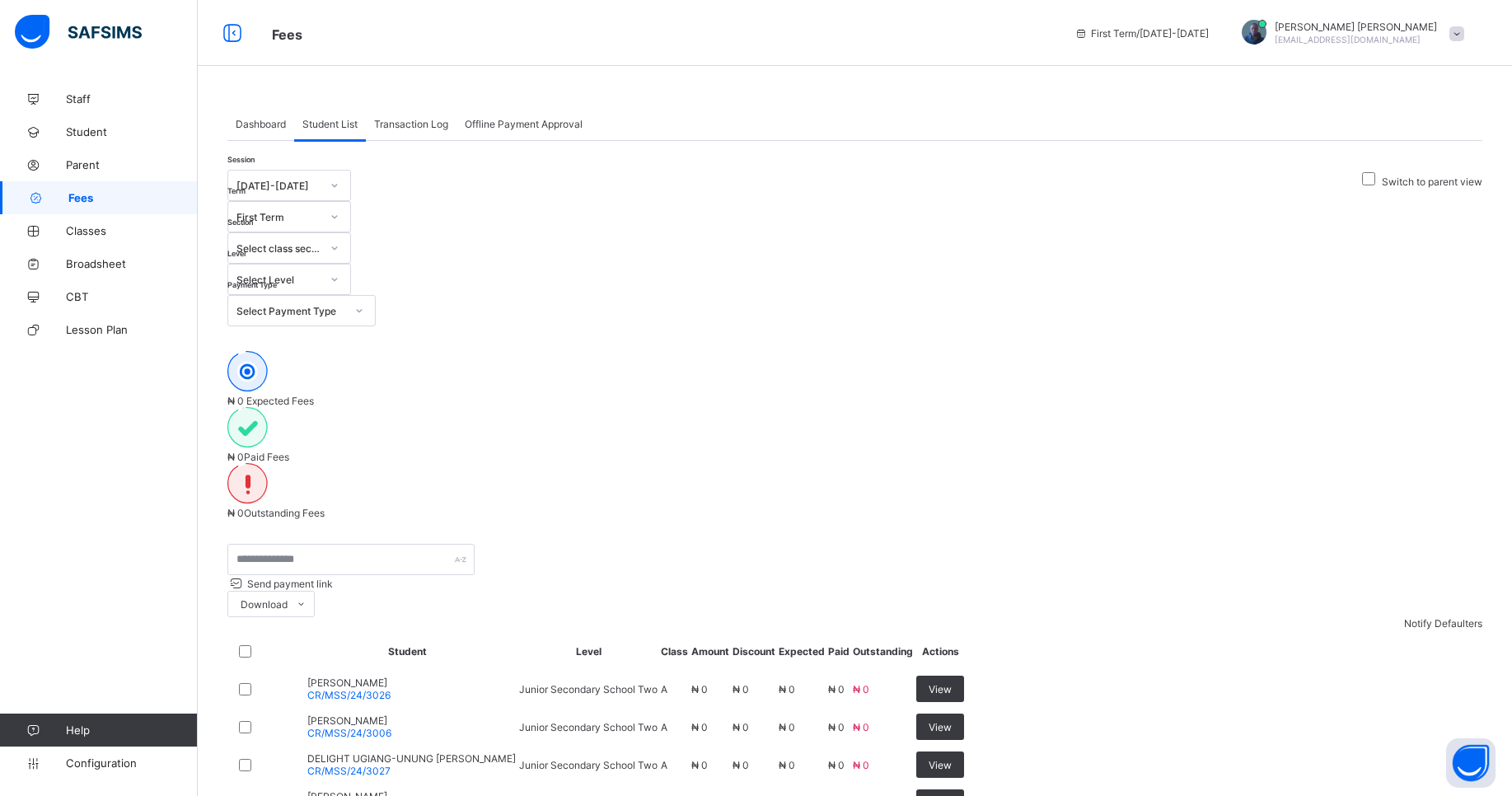
click at [247, 118] on span "Dashboard" at bounding box center [261, 124] width 50 height 12
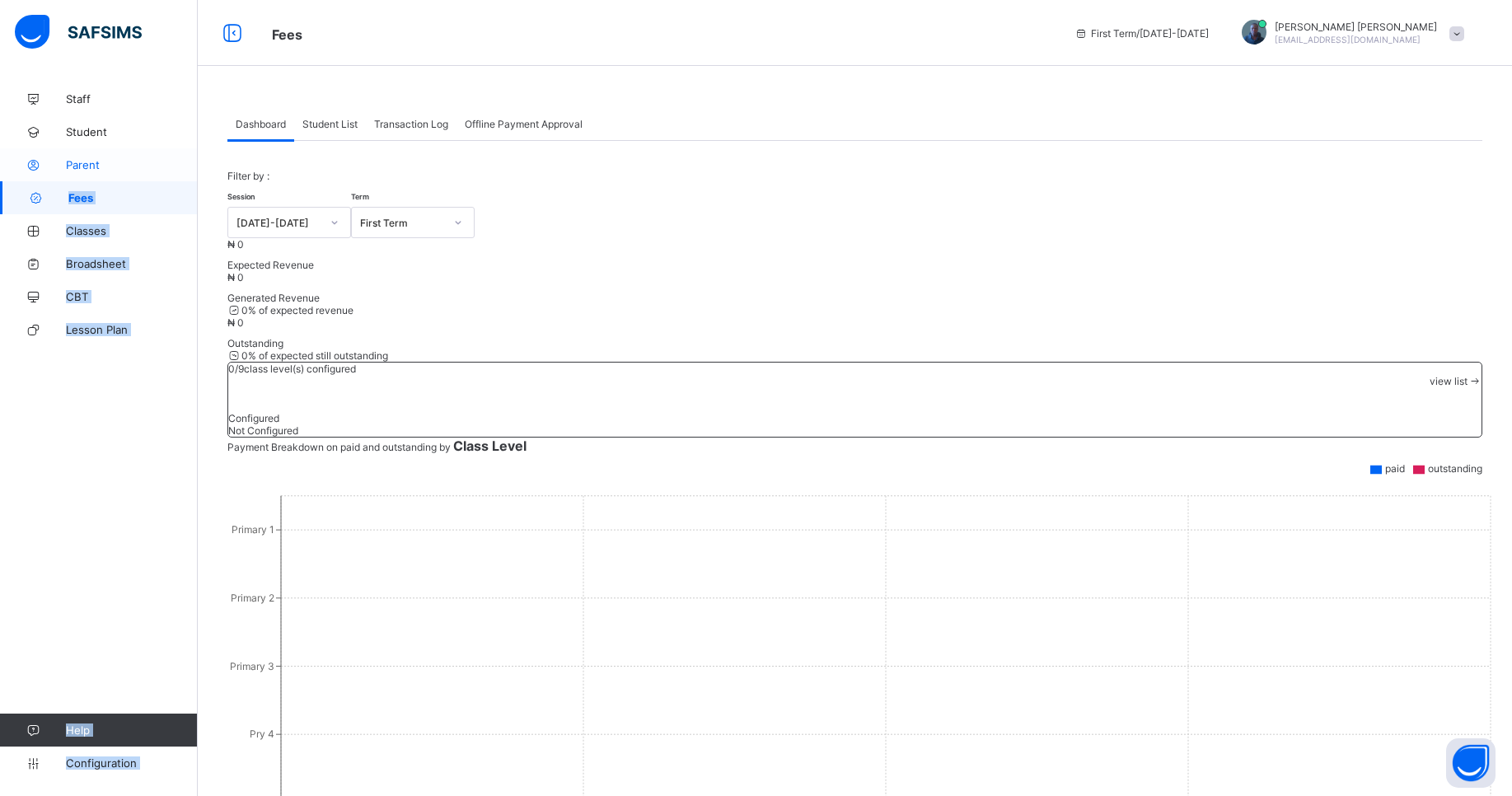
drag, startPoint x: 247, startPoint y: 117, endPoint x: 173, endPoint y: 168, distance: 89.9
click at [173, 168] on div "Fees First Term / [DATE]-[DATE] [PERSON_NAME] [EMAIL_ADDRESS][DOMAIN_NAME] Staf…" at bounding box center [756, 581] width 1512 height 1163
click at [94, 106] on link "Staff" at bounding box center [98, 98] width 197 height 33
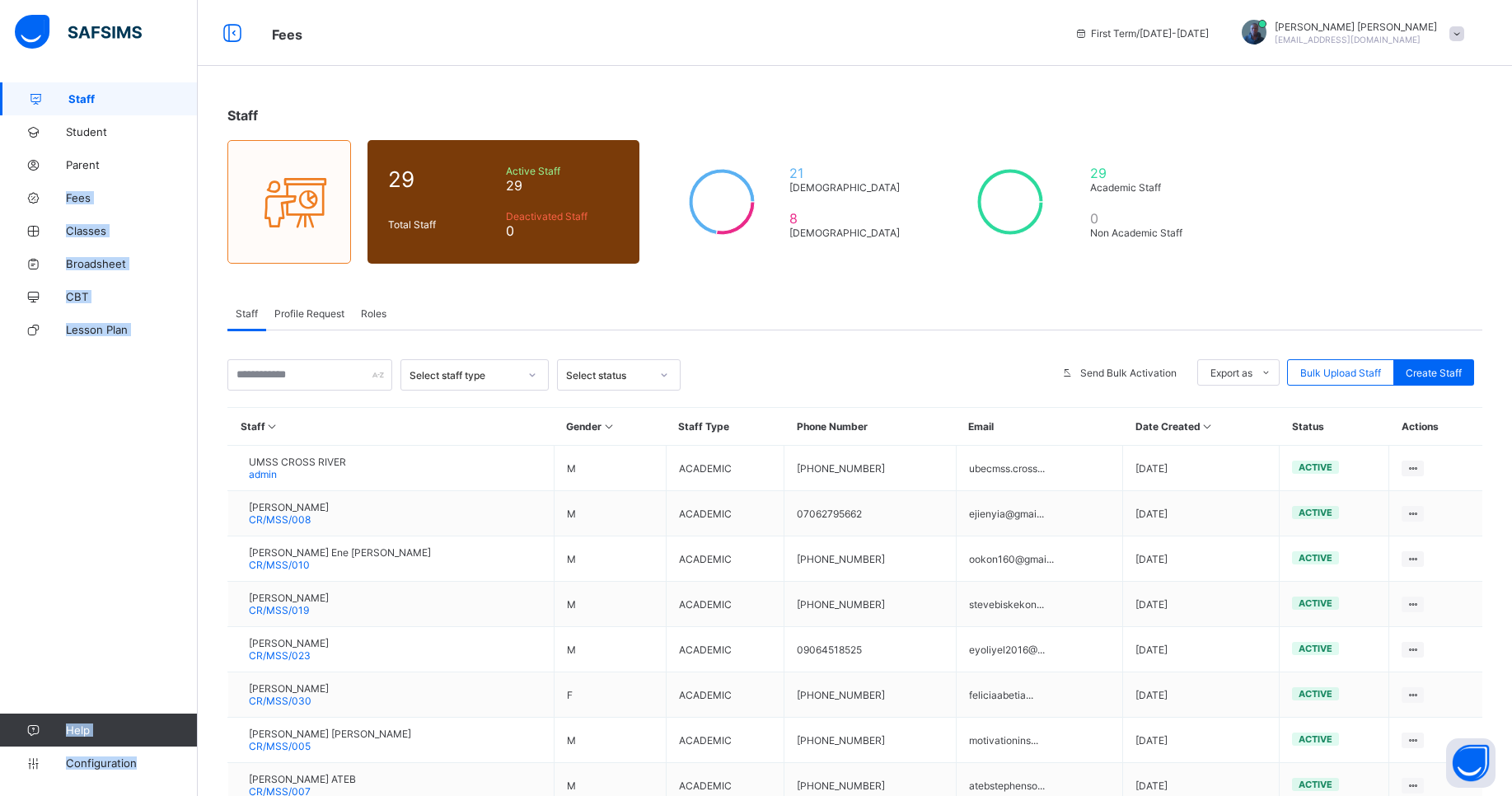
click at [103, 563] on div "Staff Student Parent Fees Classes Broadsheet CBT Lesson Plan Help Configuration" at bounding box center [98, 431] width 197 height 730
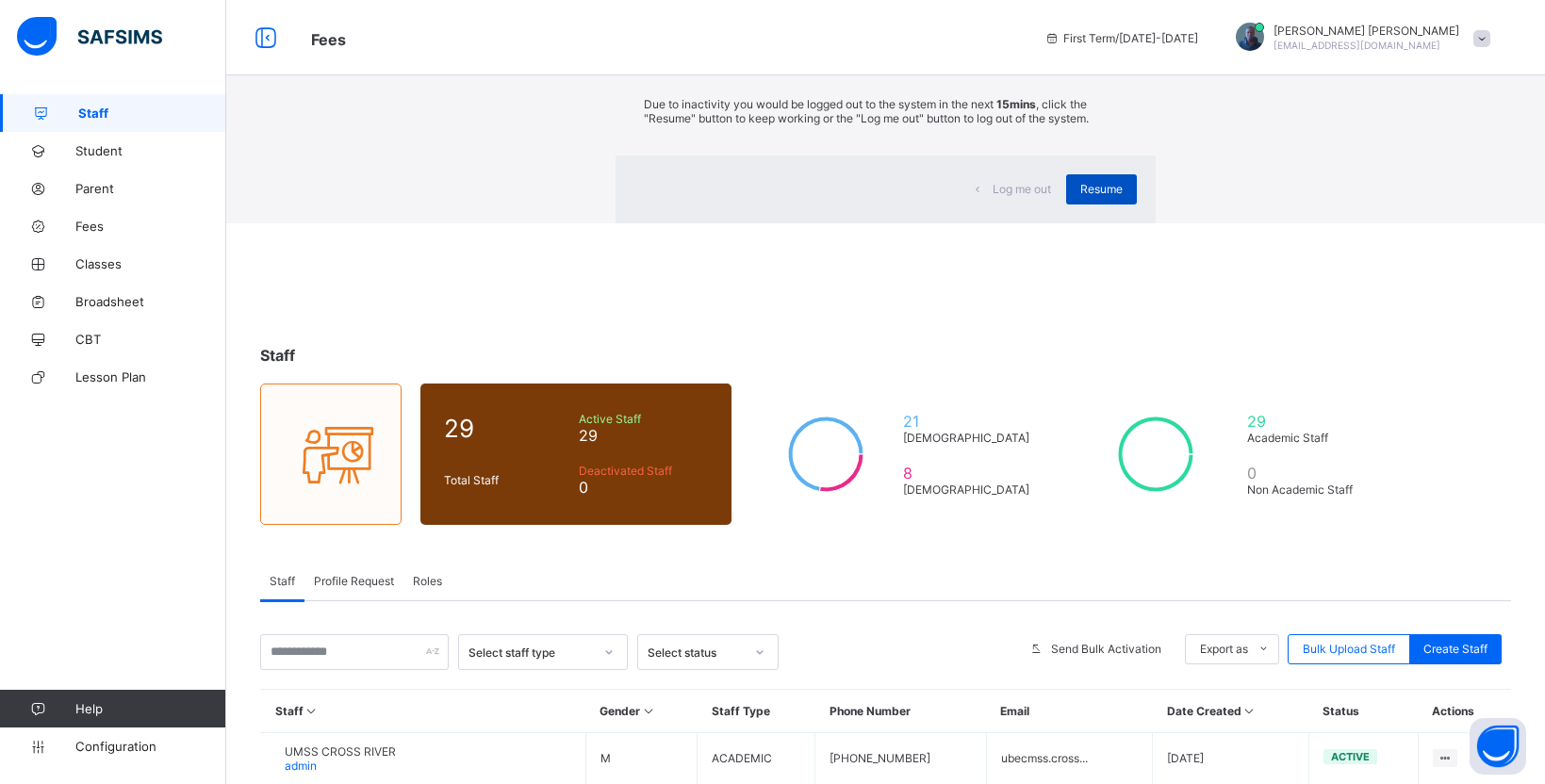
click at [1081, 196] on span "Resume" at bounding box center [1101, 189] width 42 height 14
